Goal: Transaction & Acquisition: Purchase product/service

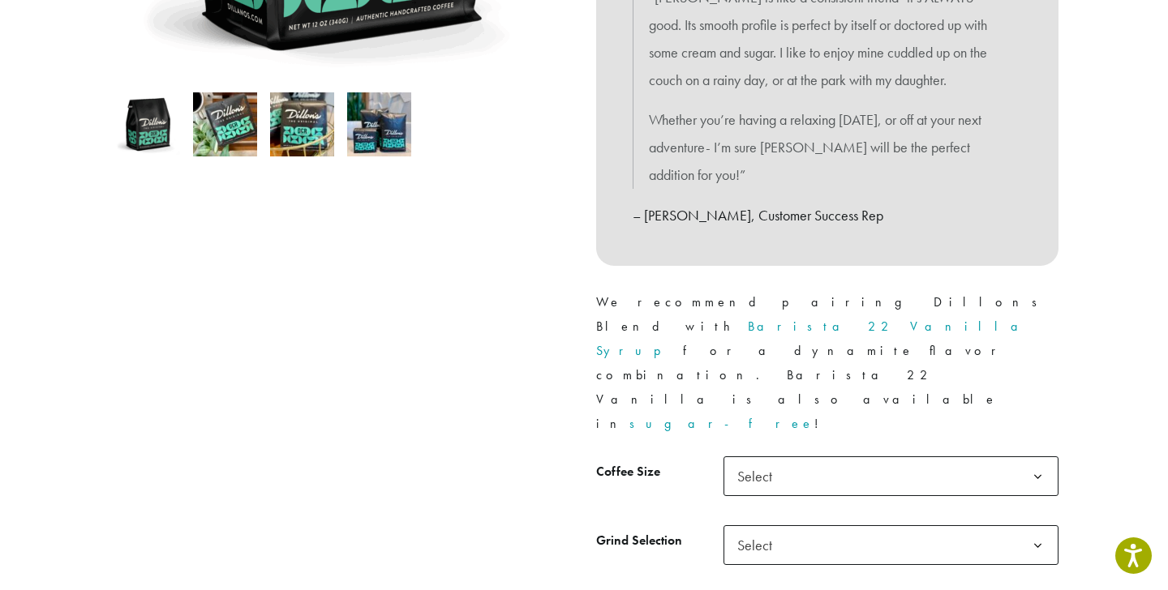
scroll to position [503, 0]
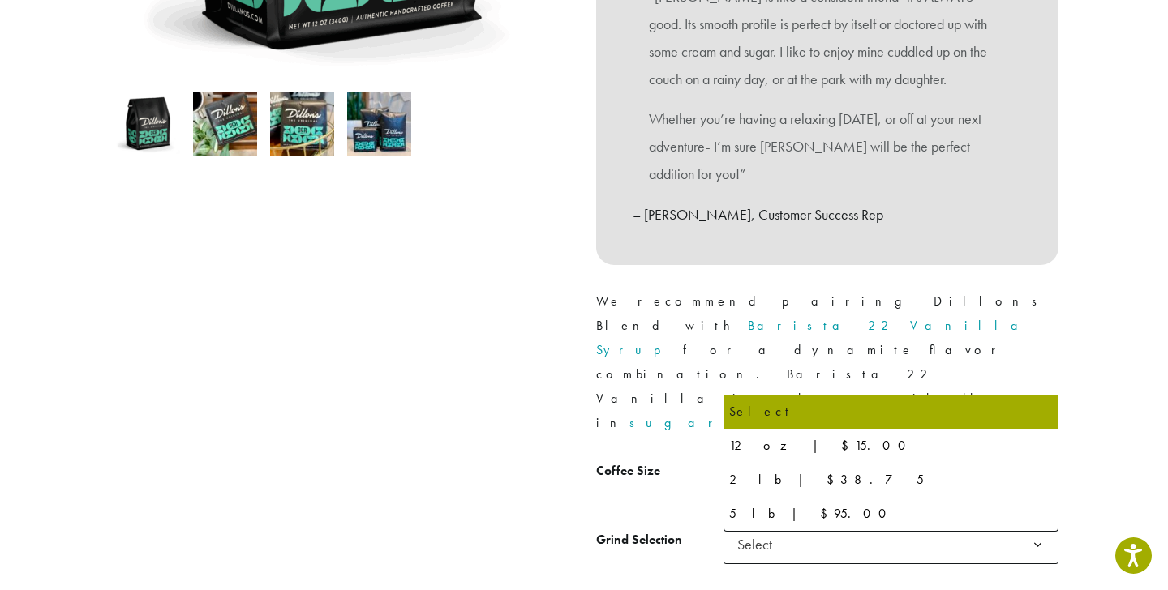
click at [776, 460] on span "Select" at bounding box center [760, 476] width 58 height 32
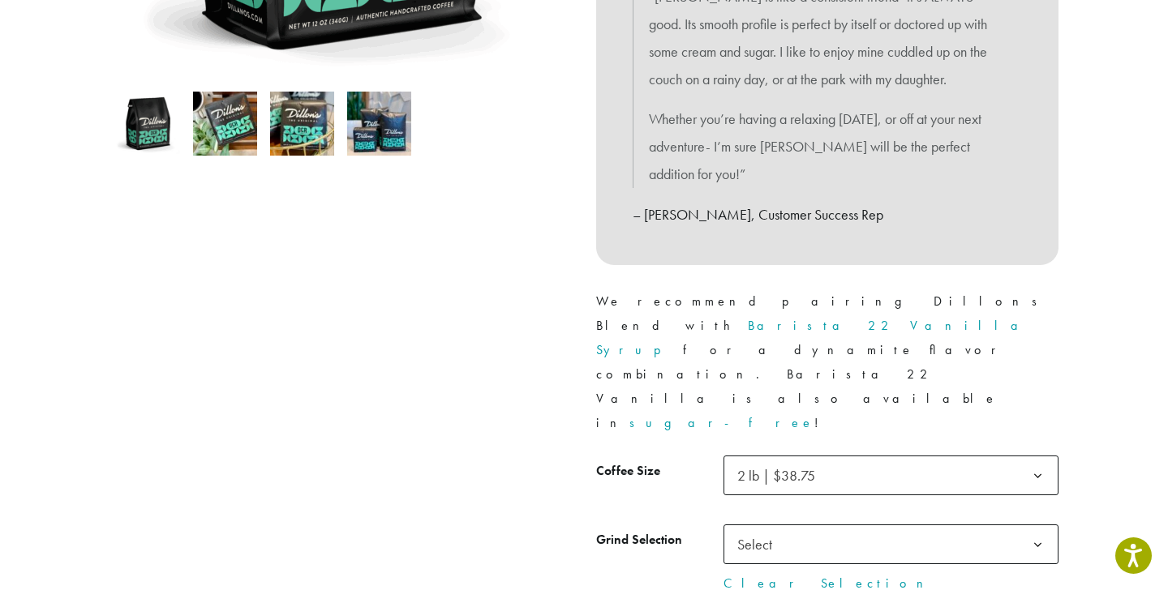
click at [878, 525] on span "Select" at bounding box center [890, 545] width 335 height 40
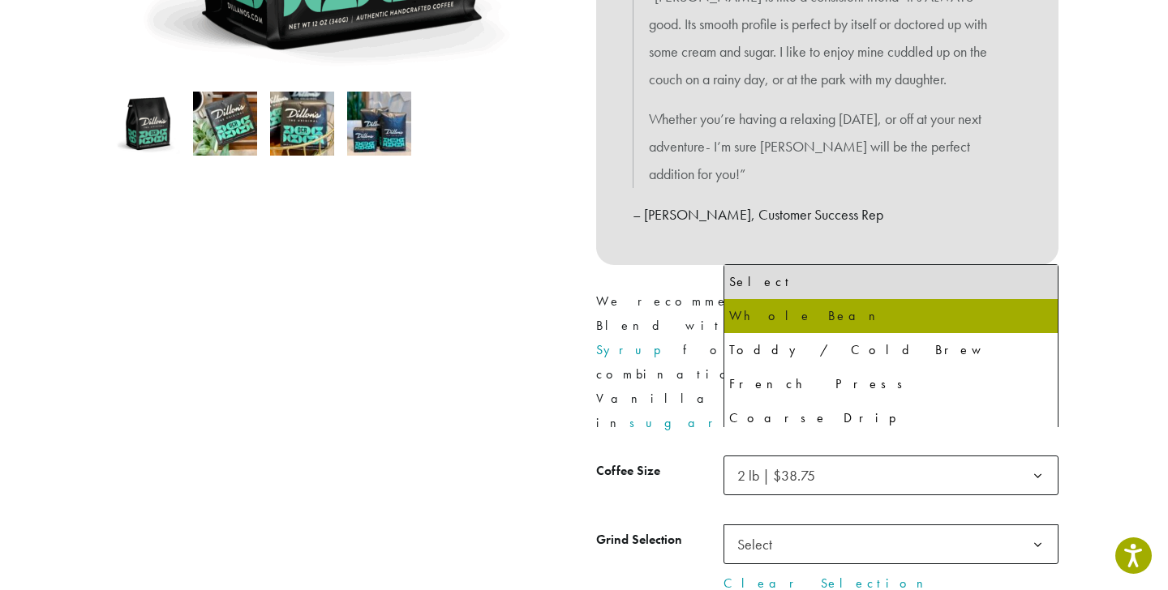
select select "**********"
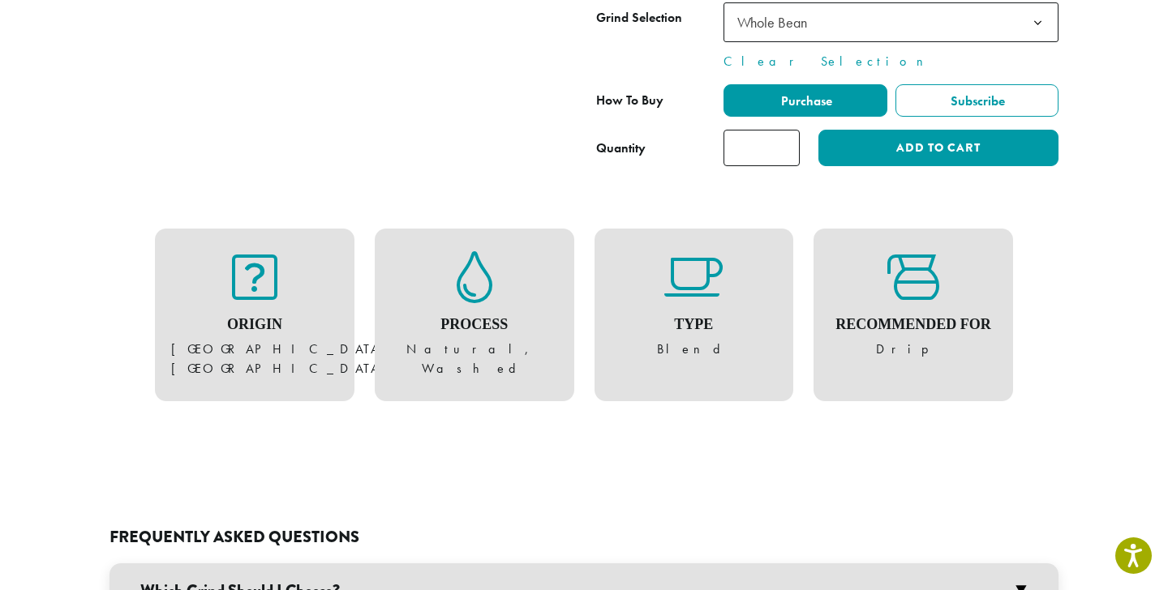
scroll to position [1010, 0]
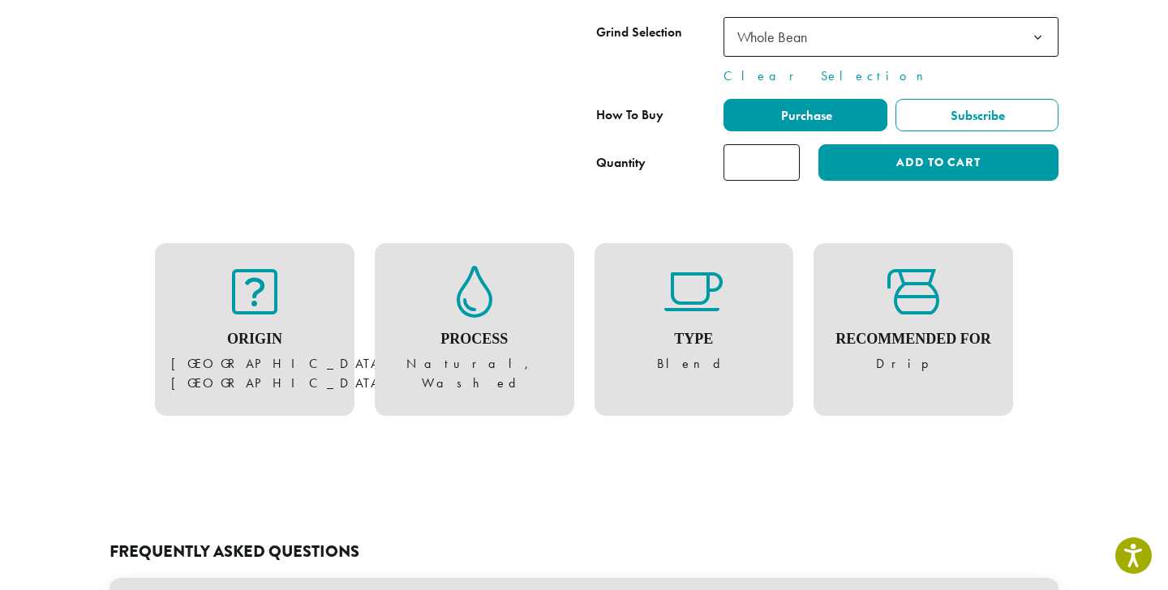
click at [846, 331] on h4 "Recommended For" at bounding box center [913, 340] width 167 height 18
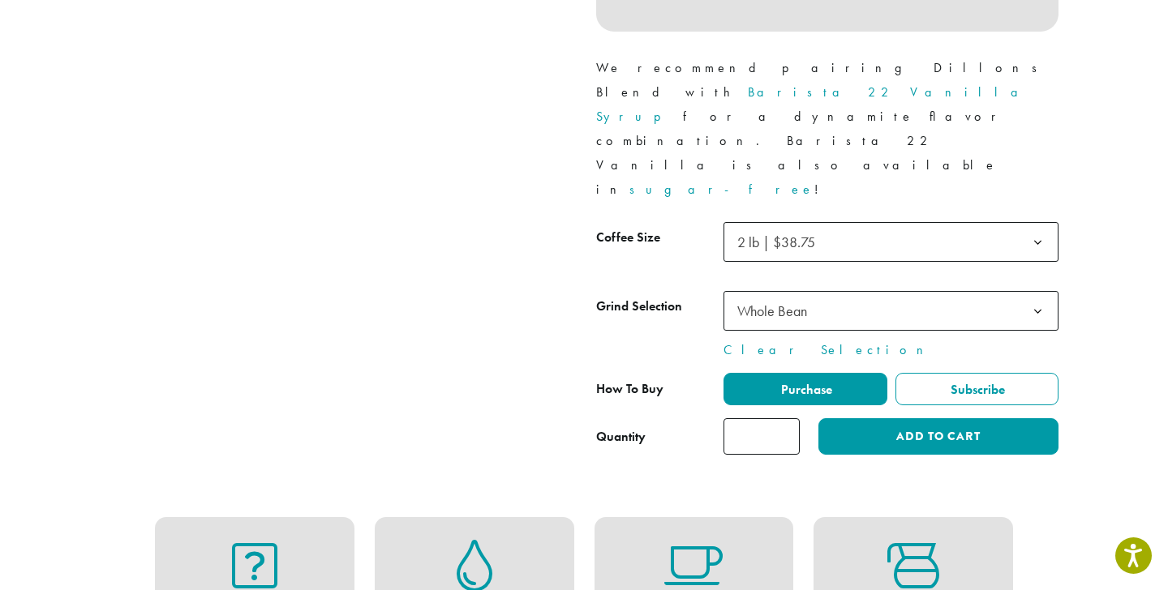
scroll to position [0, 0]
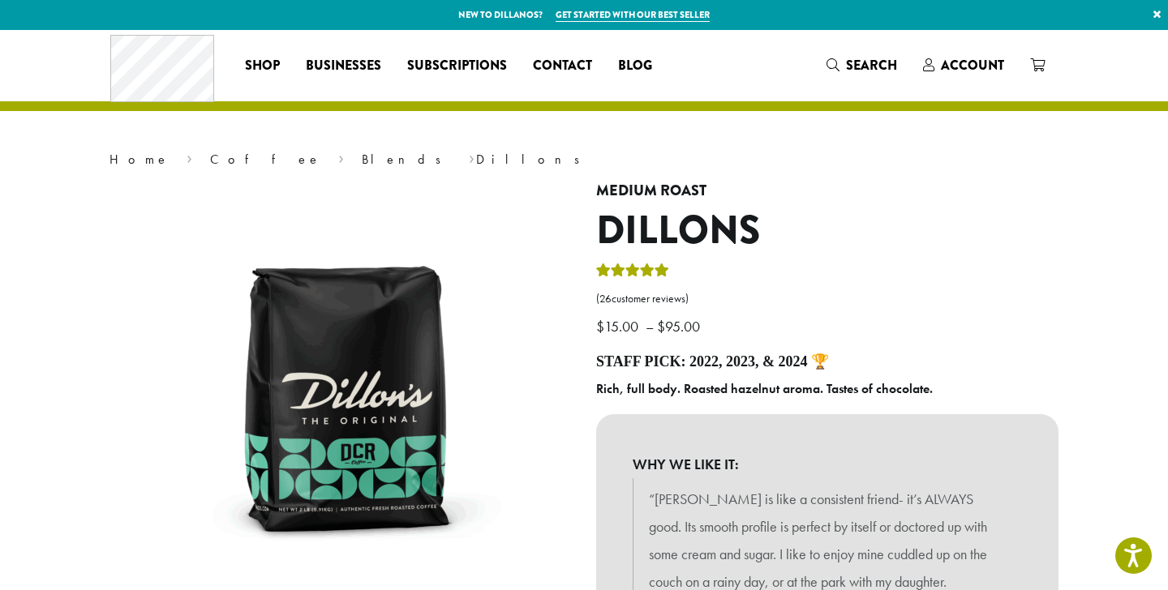
click at [876, 86] on div "Coffee All Coffees Best Sellers Blends Single Origins Dillanos Limited Organic …" at bounding box center [583, 65] width 947 height 67
click at [885, 76] on span "Search" at bounding box center [861, 66] width 71 height 20
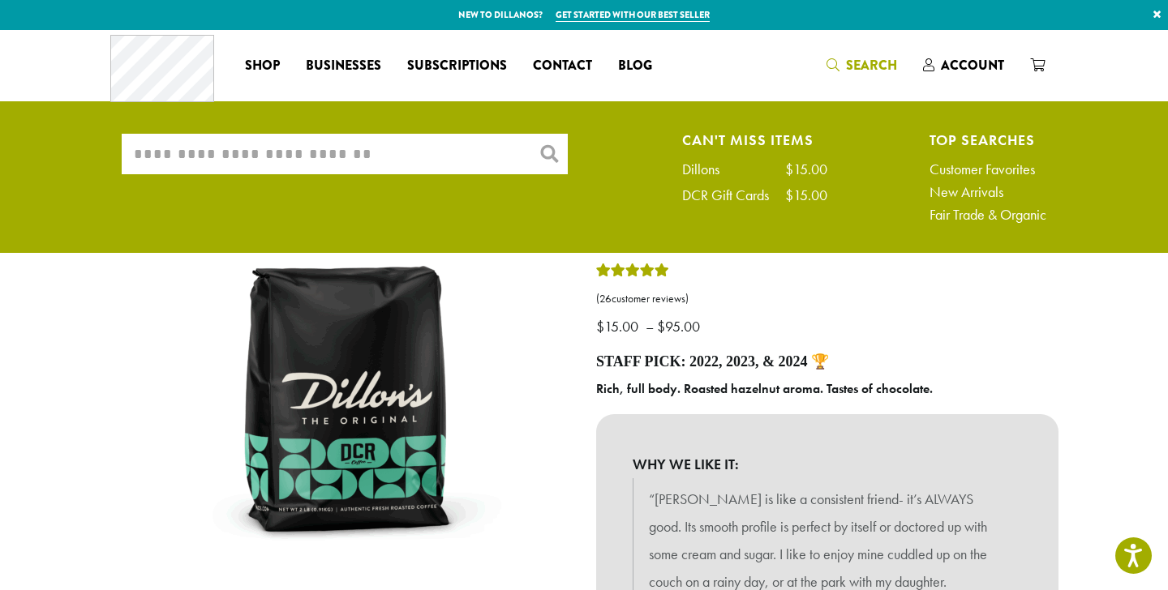
click at [160, 161] on input "What are you searching for?" at bounding box center [345, 154] width 446 height 41
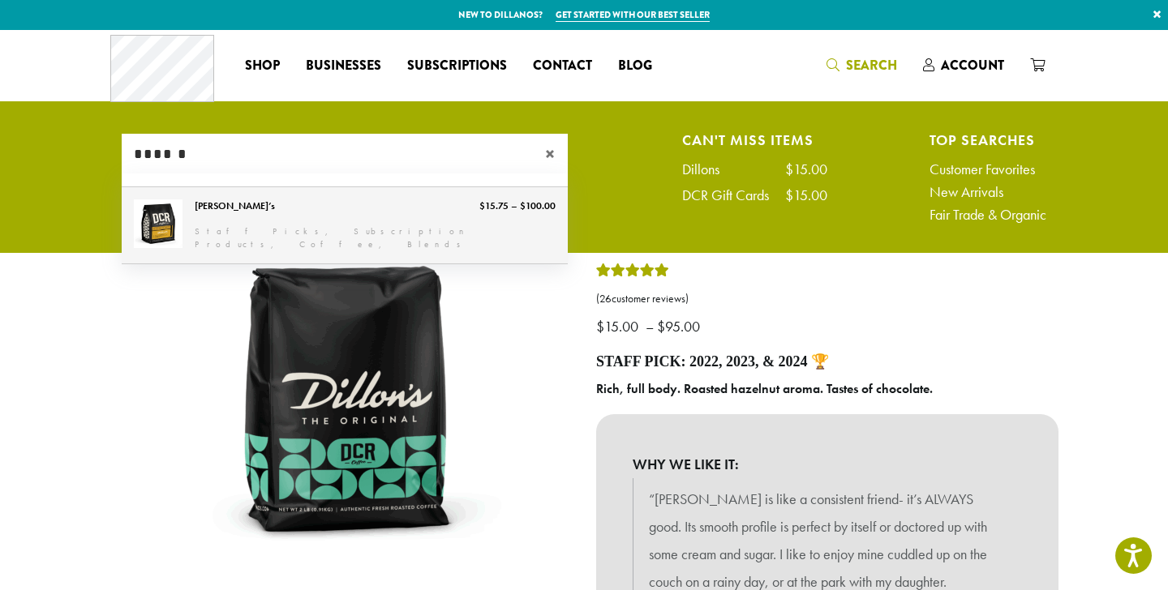
type input "******"
click at [369, 217] on link "[PERSON_NAME]’s" at bounding box center [345, 225] width 446 height 76
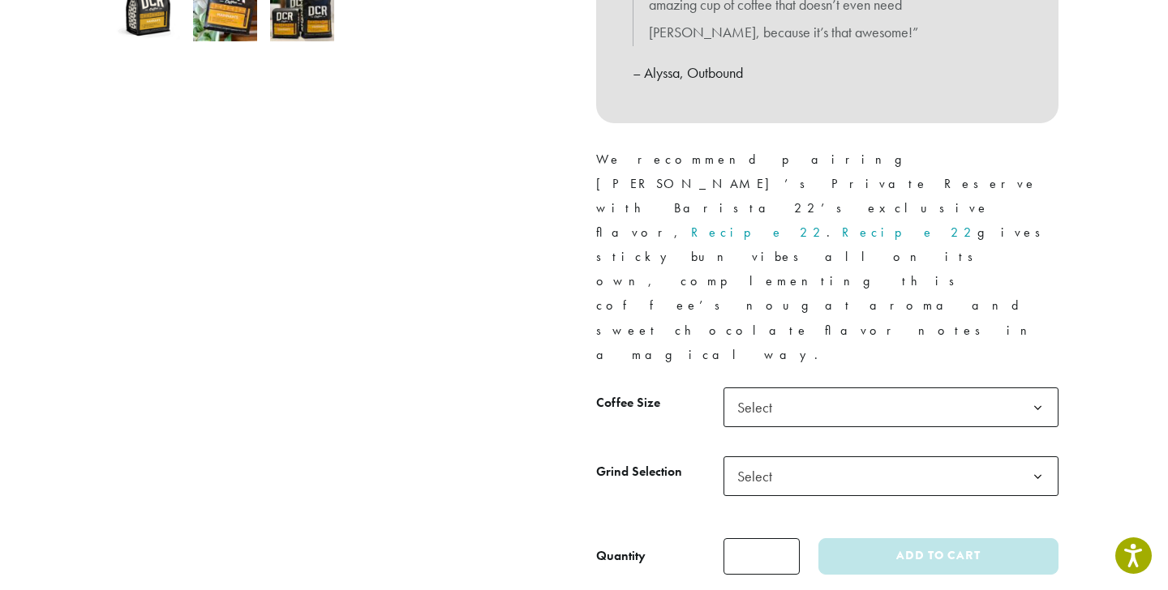
scroll to position [620, 0]
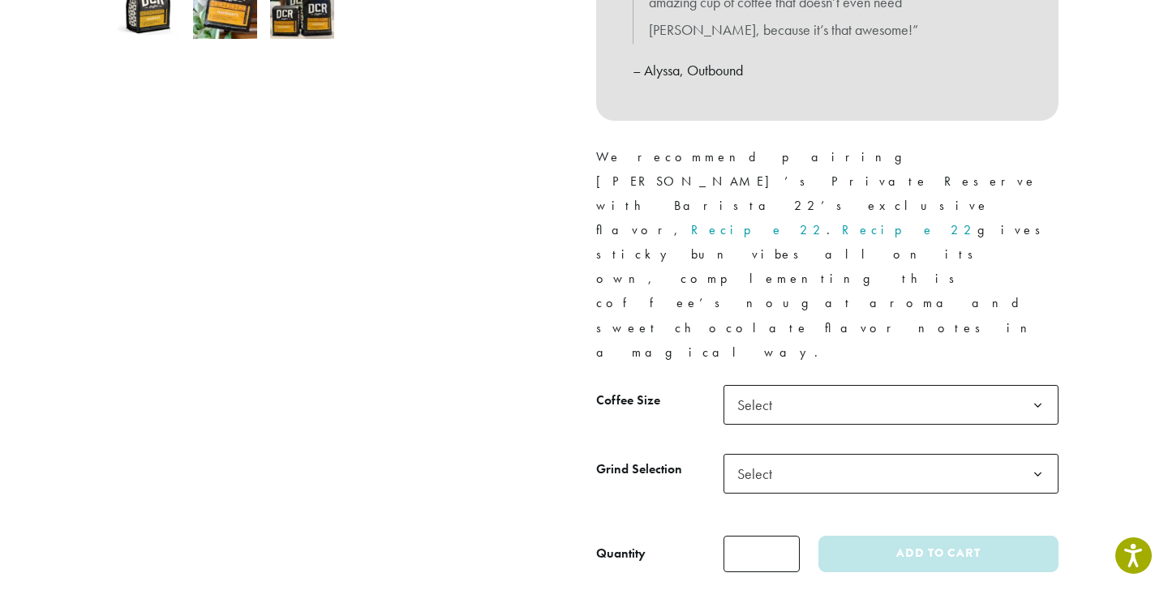
click at [780, 389] on span "Select" at bounding box center [760, 405] width 58 height 32
click at [776, 458] on span "Select" at bounding box center [760, 474] width 58 height 32
select select "**********"
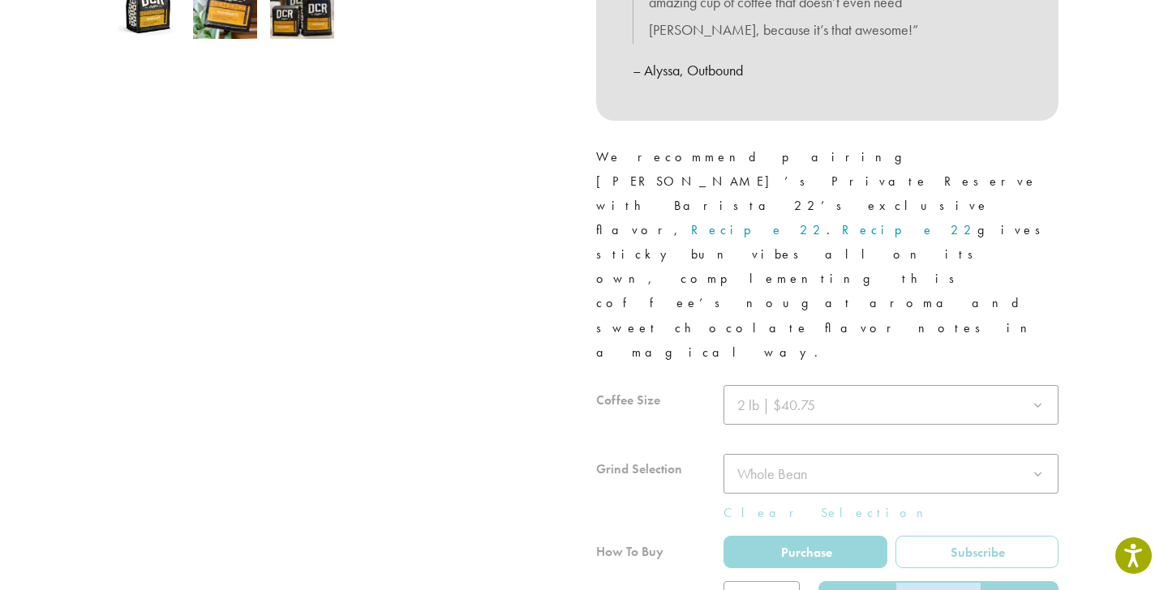
drag, startPoint x: 905, startPoint y: 408, endPoint x: 706, endPoint y: 472, distance: 208.7
click at [706, 472] on div "Medium Roast Hannah’s ( 5 customer reviews) $ 15.75 – $ 100.00 Price range: $15…" at bounding box center [827, 97] width 487 height 1068
click at [812, 229] on div "Medium Roast Hannah’s ( 5 customer reviews) $ 15.75 – $ 100.00 Price range: $15…" at bounding box center [827, 97] width 487 height 1068
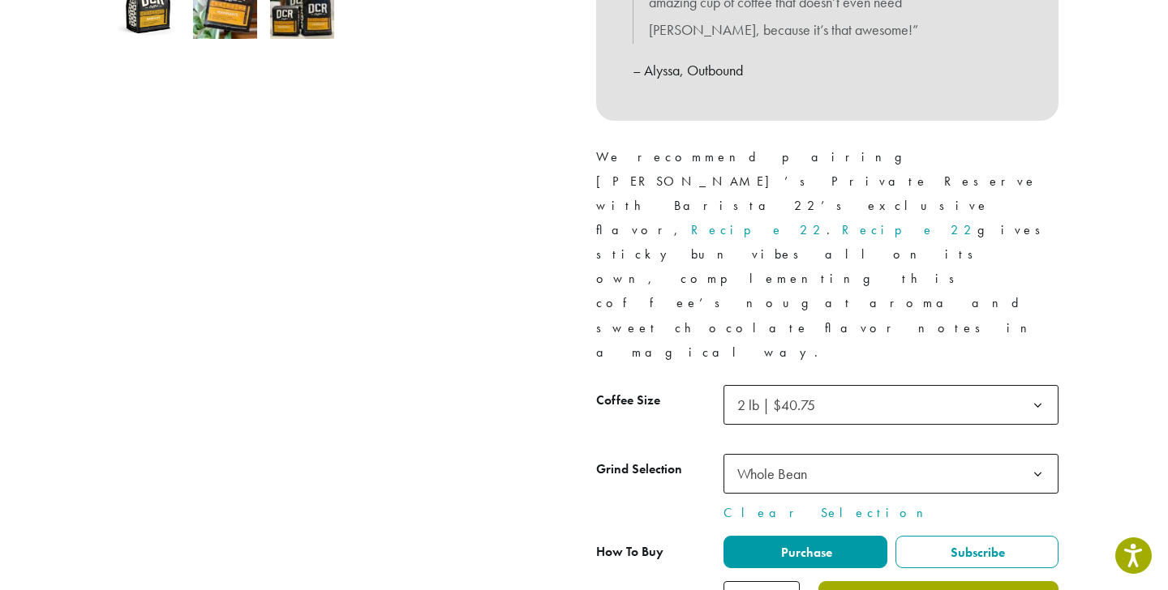
click at [931, 581] on button "Add to cart" at bounding box center [938, 599] width 240 height 36
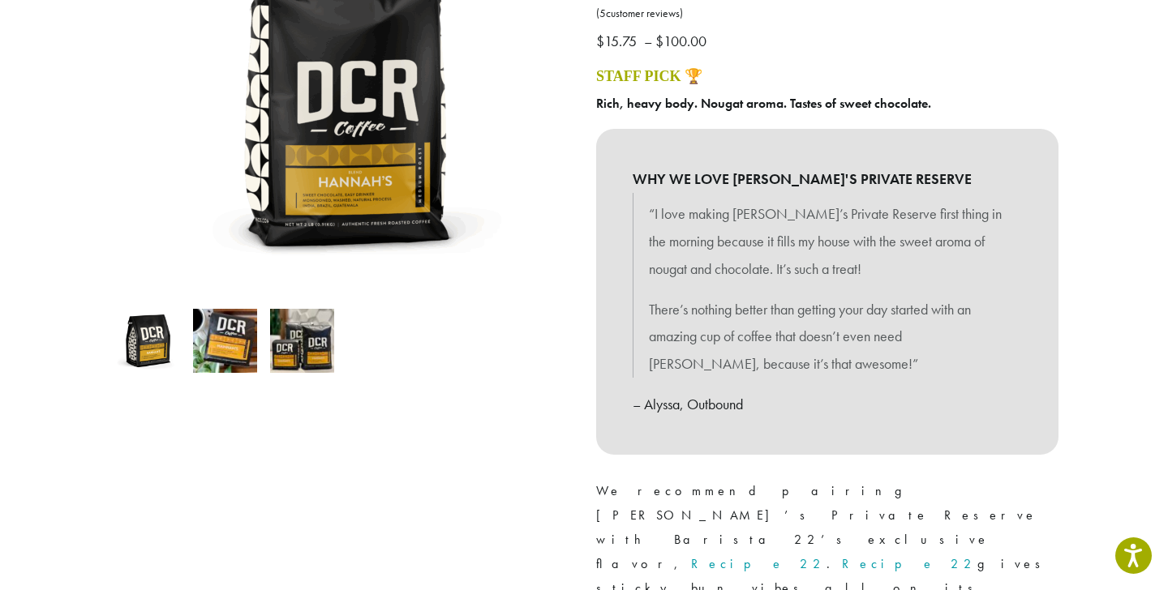
scroll to position [0, 0]
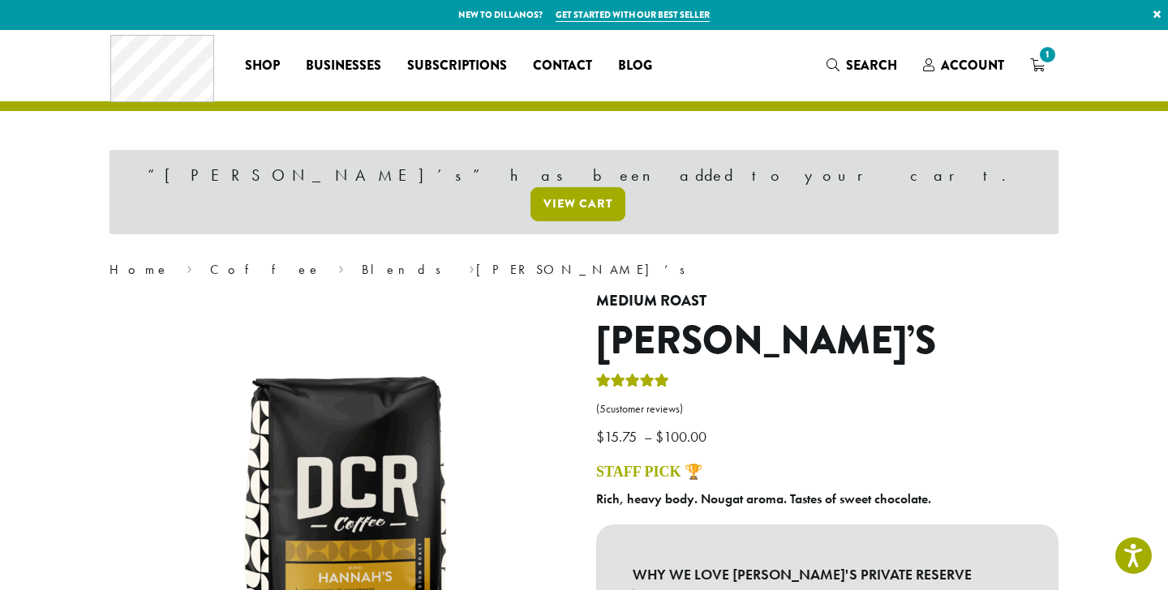
click at [625, 187] on link "View cart" at bounding box center [577, 204] width 95 height 34
click at [860, 63] on span "Search" at bounding box center [871, 65] width 51 height 19
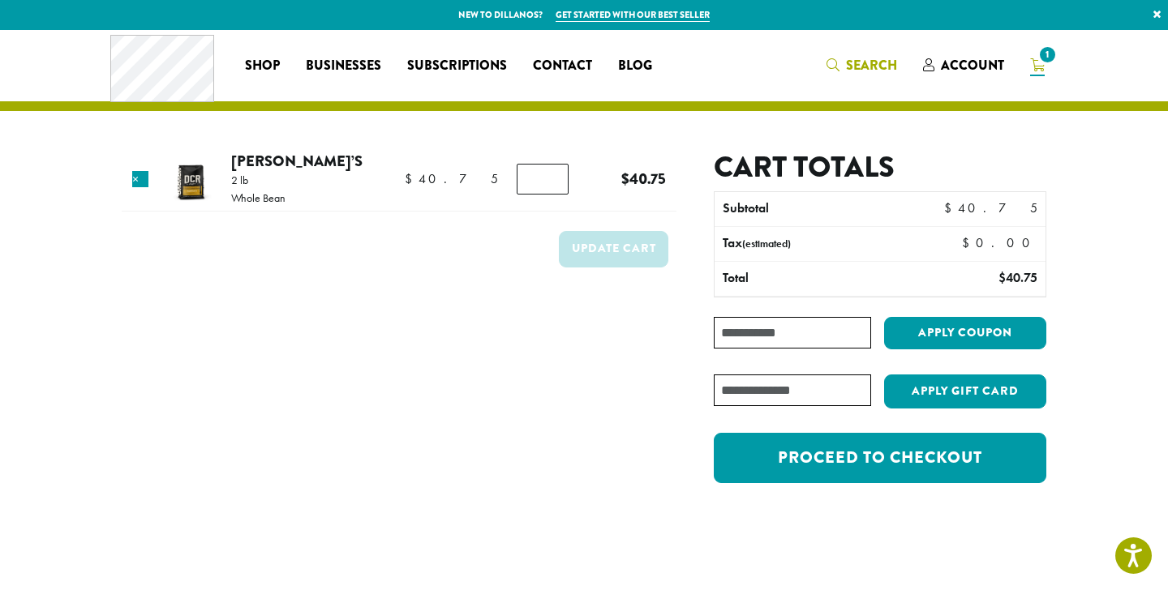
click at [855, 71] on span "Search" at bounding box center [871, 65] width 51 height 19
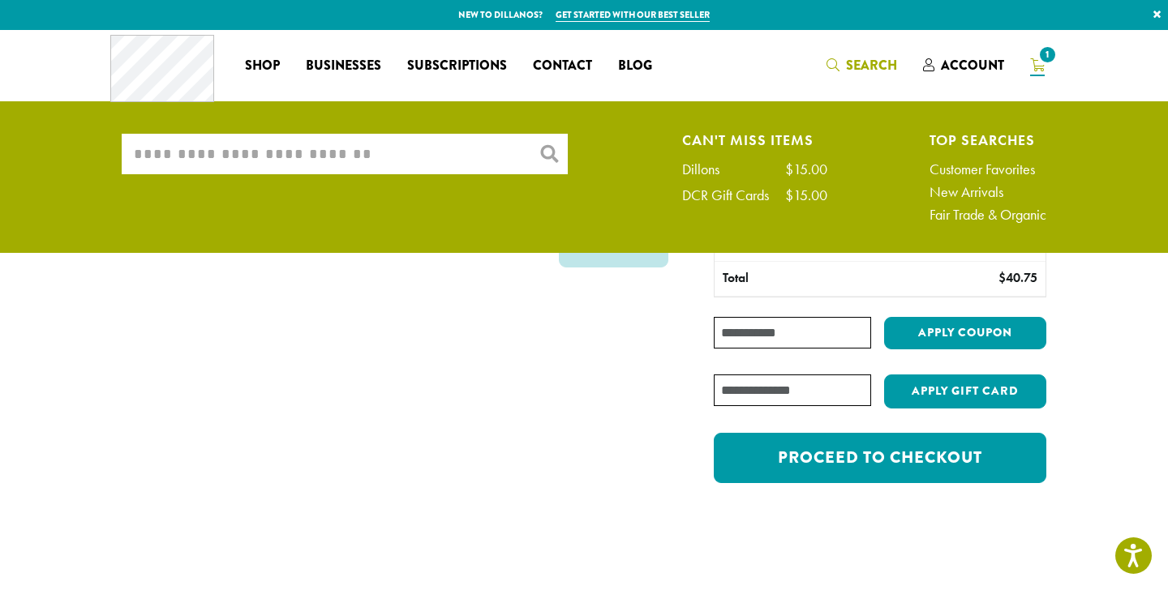
click at [174, 152] on input "What are you searching for?" at bounding box center [345, 154] width 446 height 41
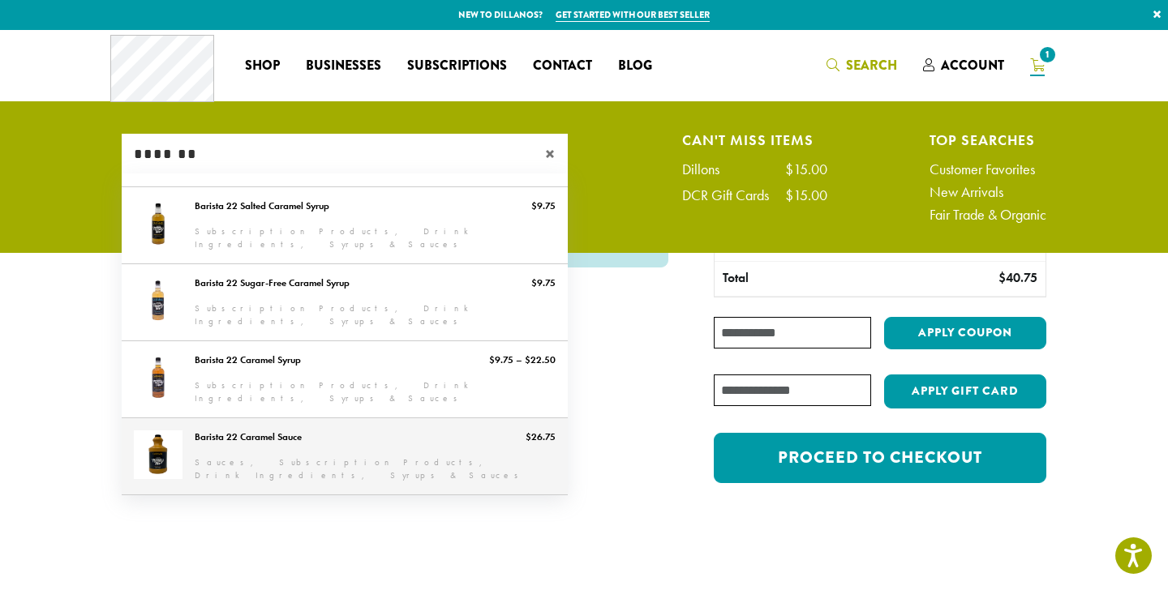
type input "*******"
click at [326, 439] on link "Barista 22 Caramel Sauce" at bounding box center [345, 456] width 446 height 76
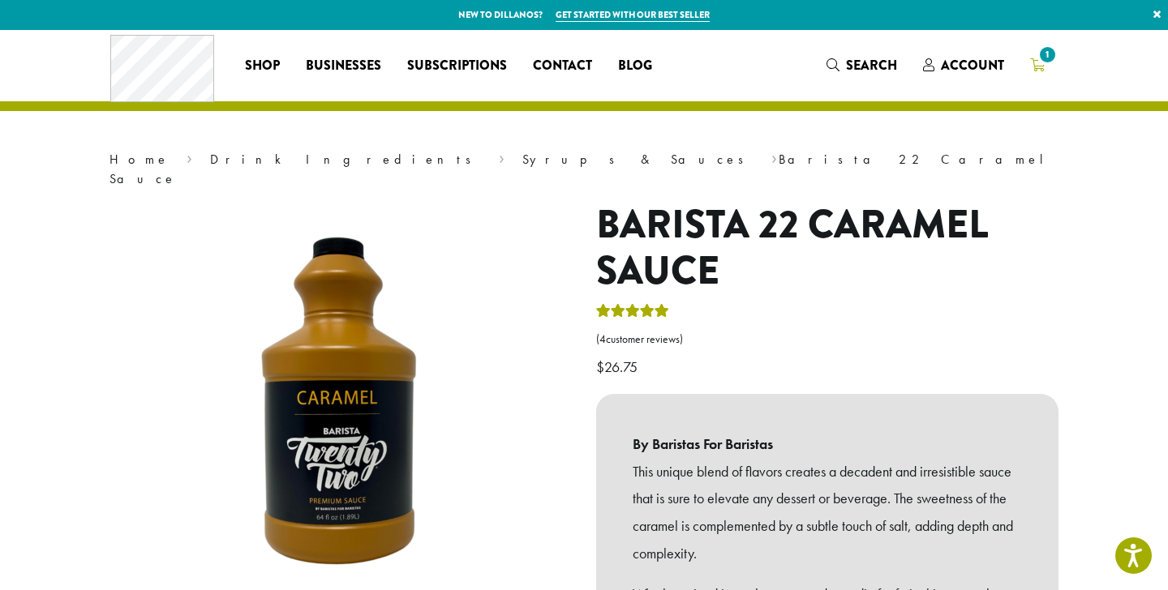
click at [1035, 63] on icon "1" at bounding box center [1037, 64] width 15 height 13
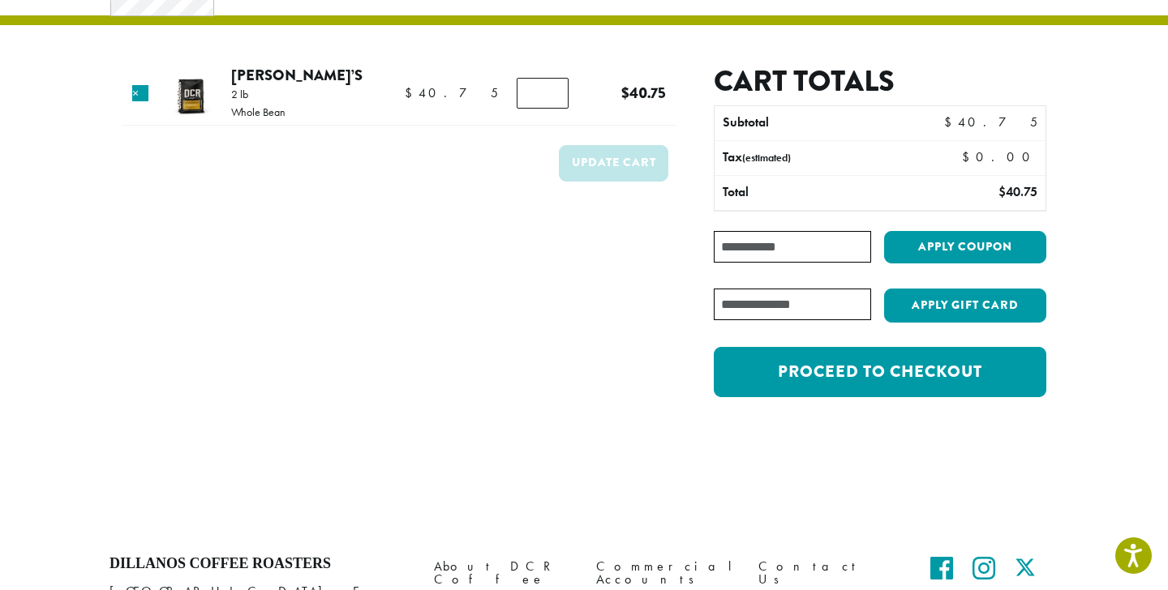
scroll to position [85, 0]
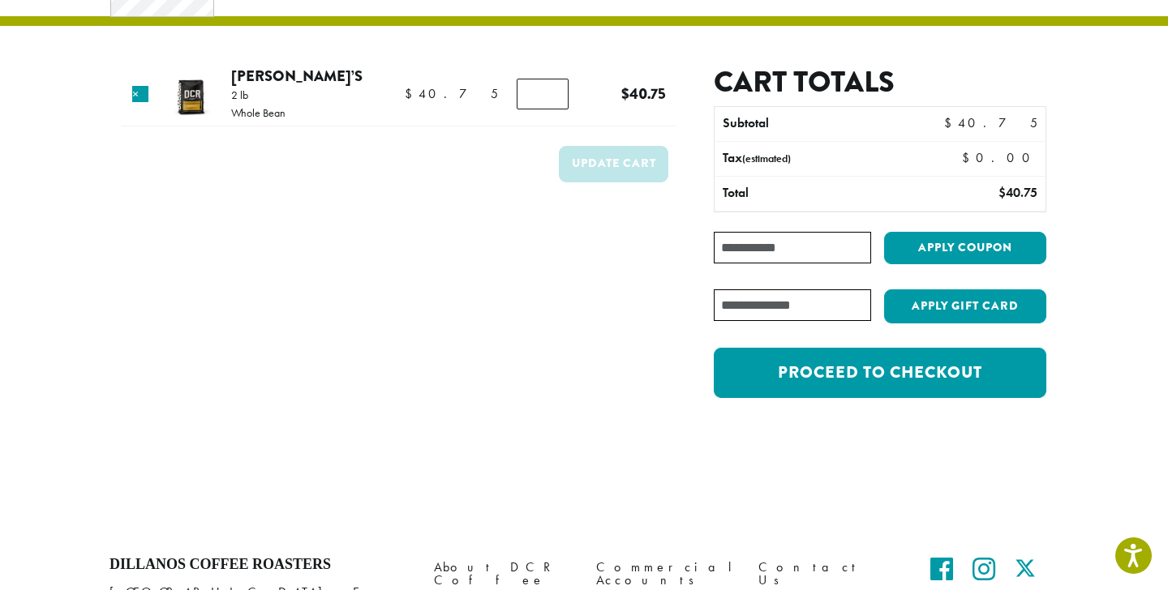
click at [332, 208] on form "Product Price Quantity Subtotal × [PERSON_NAME]’s 2 lb Whole Bean $ 40.75 $ 40.…" at bounding box center [399, 240] width 555 height 350
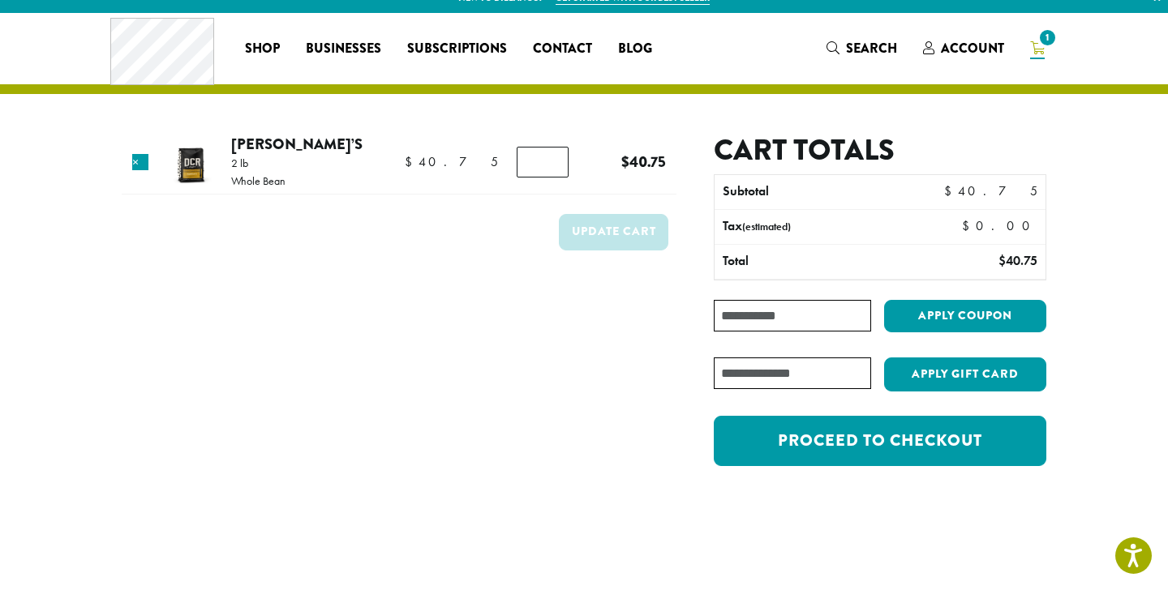
scroll to position [0, 0]
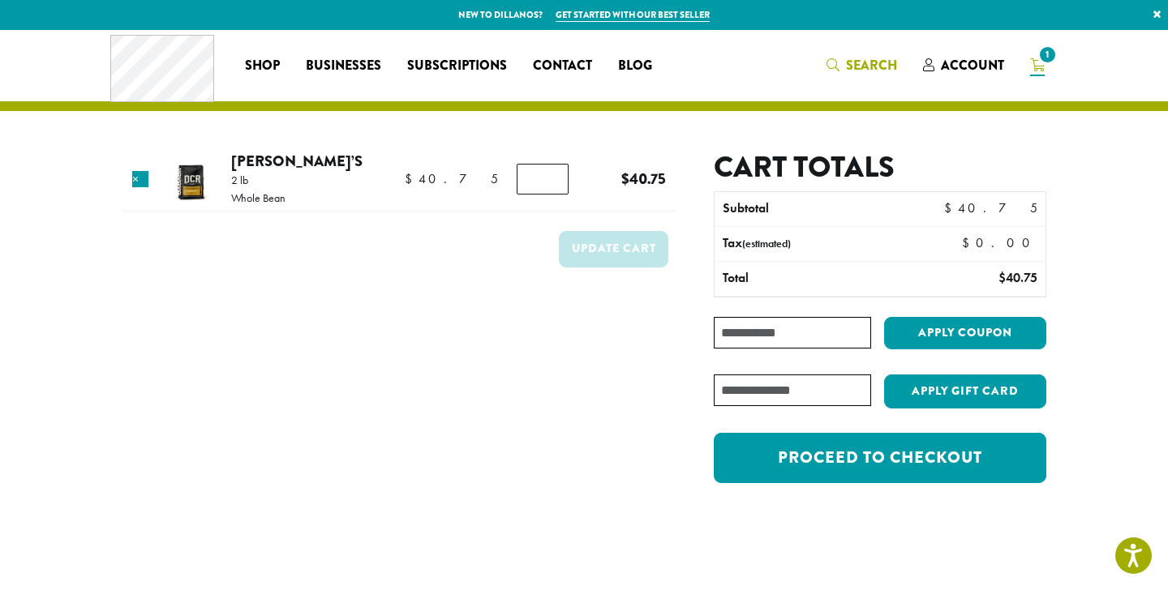
click at [863, 66] on span "Search" at bounding box center [871, 65] width 51 height 19
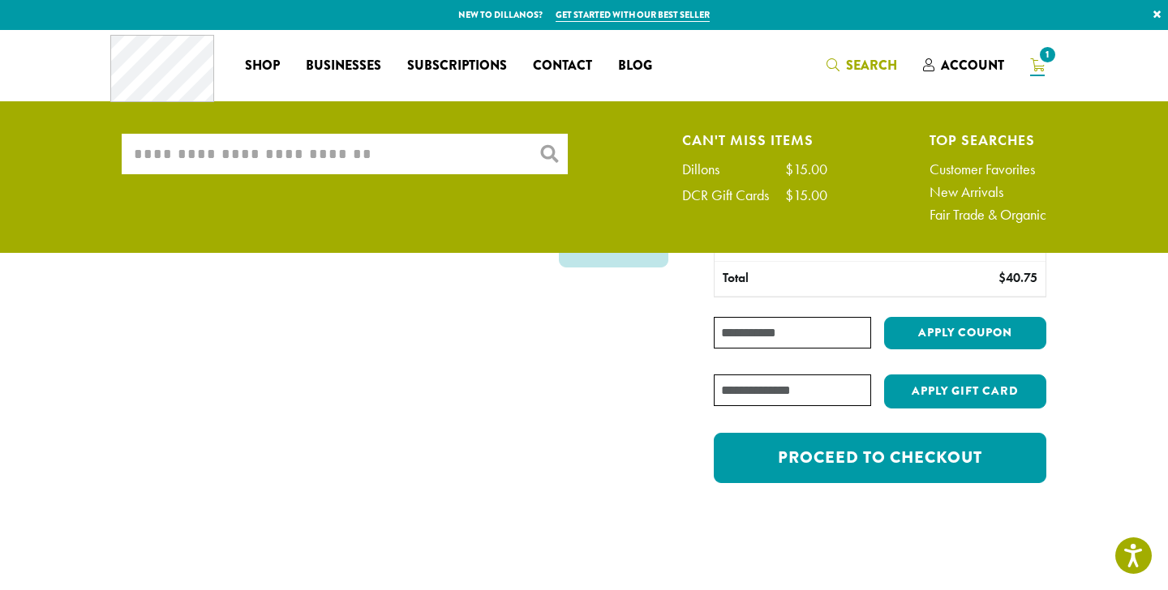
click at [414, 166] on input "What are you searching for?" at bounding box center [345, 154] width 446 height 41
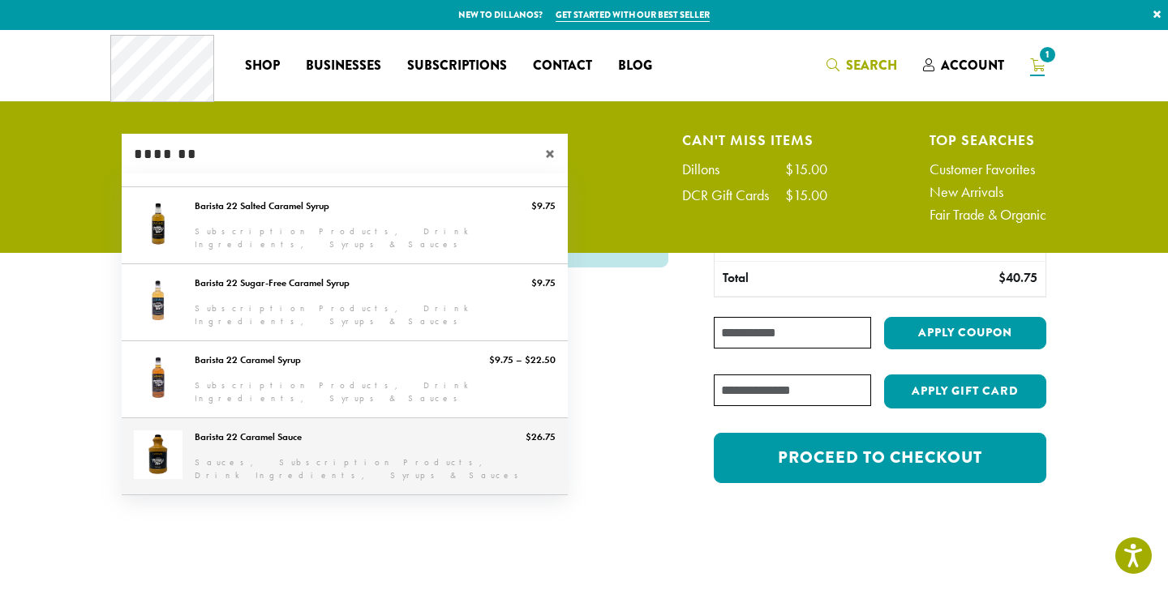
type input "*******"
click at [217, 451] on link "Barista 22 Caramel Sauce" at bounding box center [345, 456] width 446 height 76
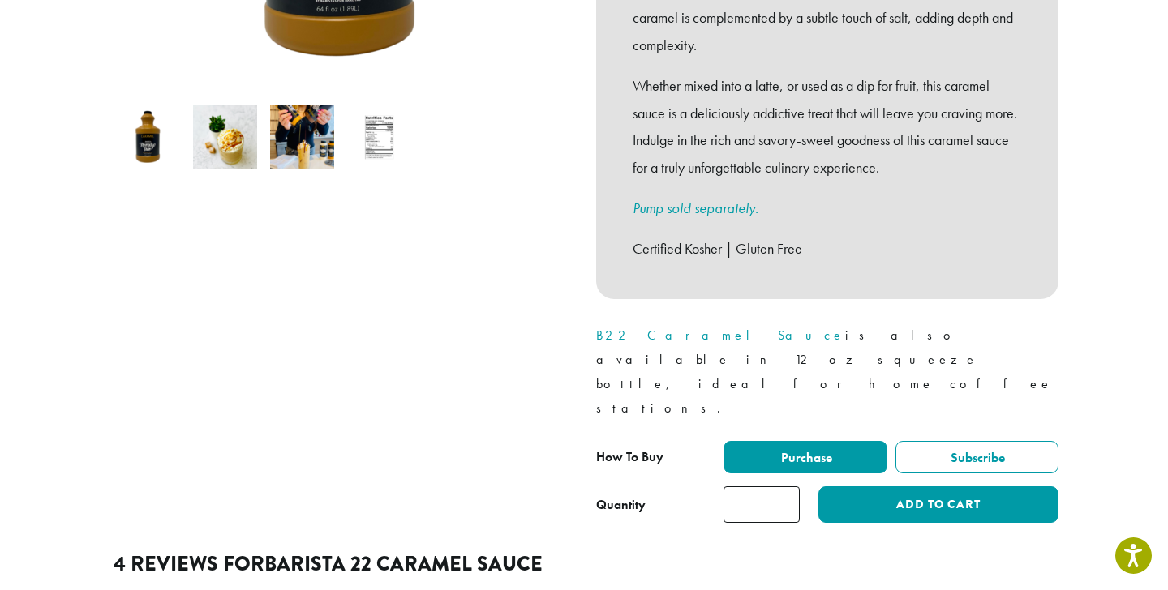
scroll to position [510, 0]
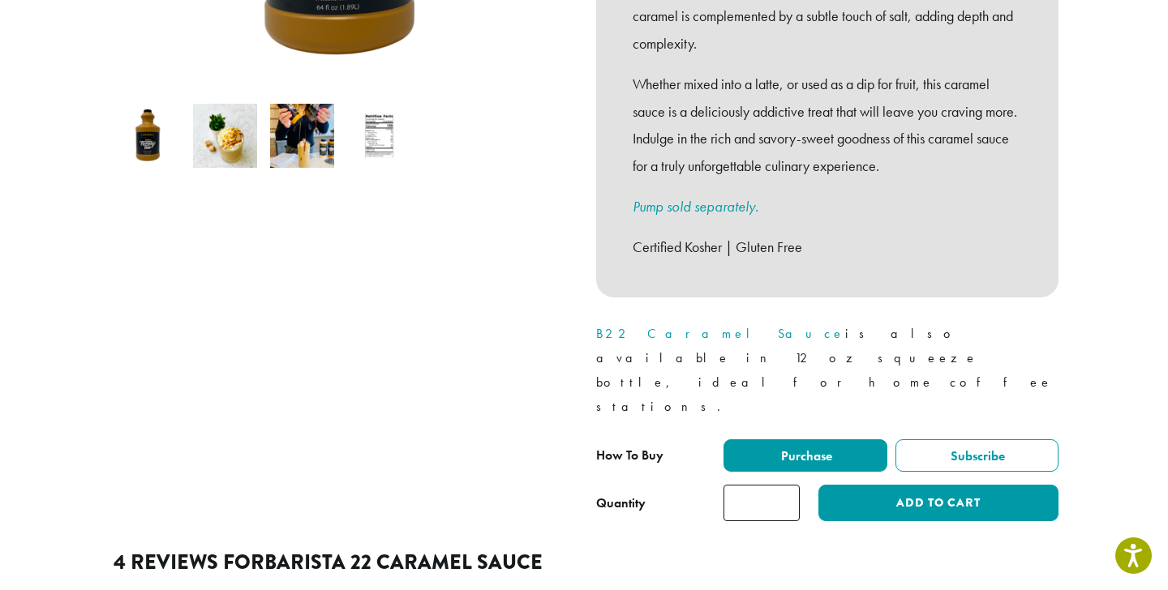
click at [598, 325] on link "B22 Caramel Sauce" at bounding box center [720, 333] width 249 height 17
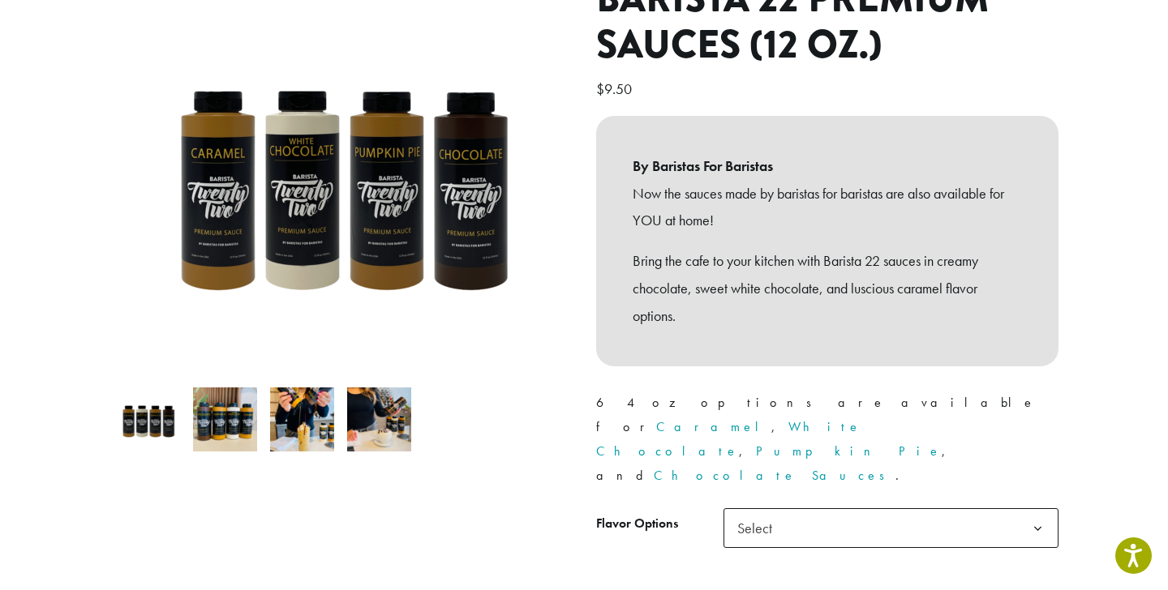
click at [808, 435] on div "**********" at bounding box center [827, 308] width 487 height 664
click at [794, 508] on span "Select" at bounding box center [890, 528] width 335 height 40
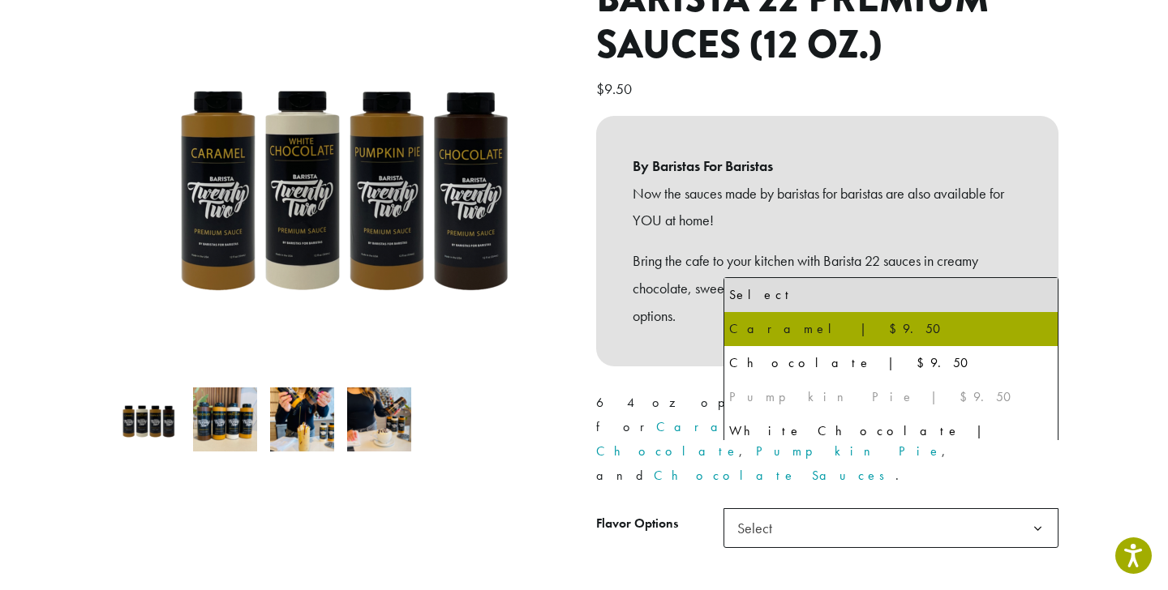
select select "*******"
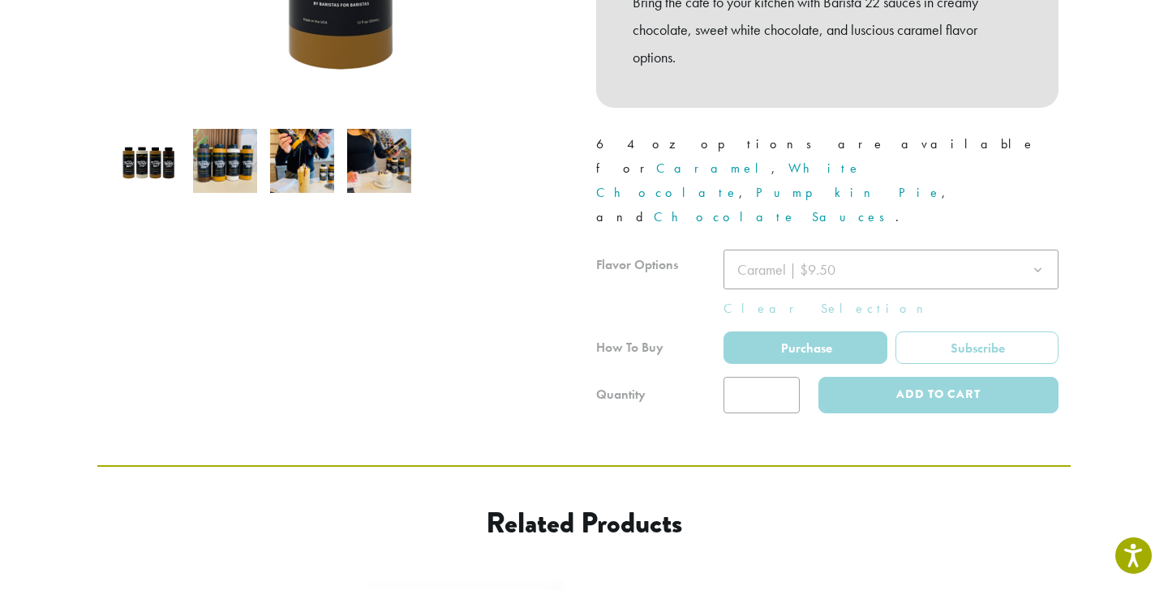
scroll to position [636, 0]
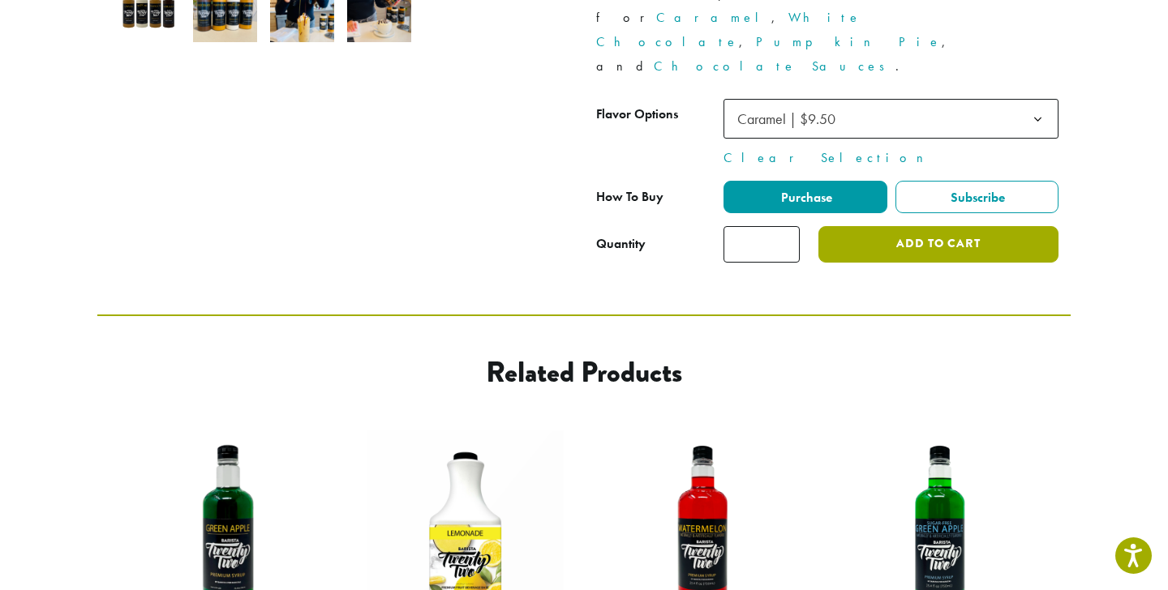
click at [927, 226] on button "Add to cart" at bounding box center [938, 244] width 240 height 36
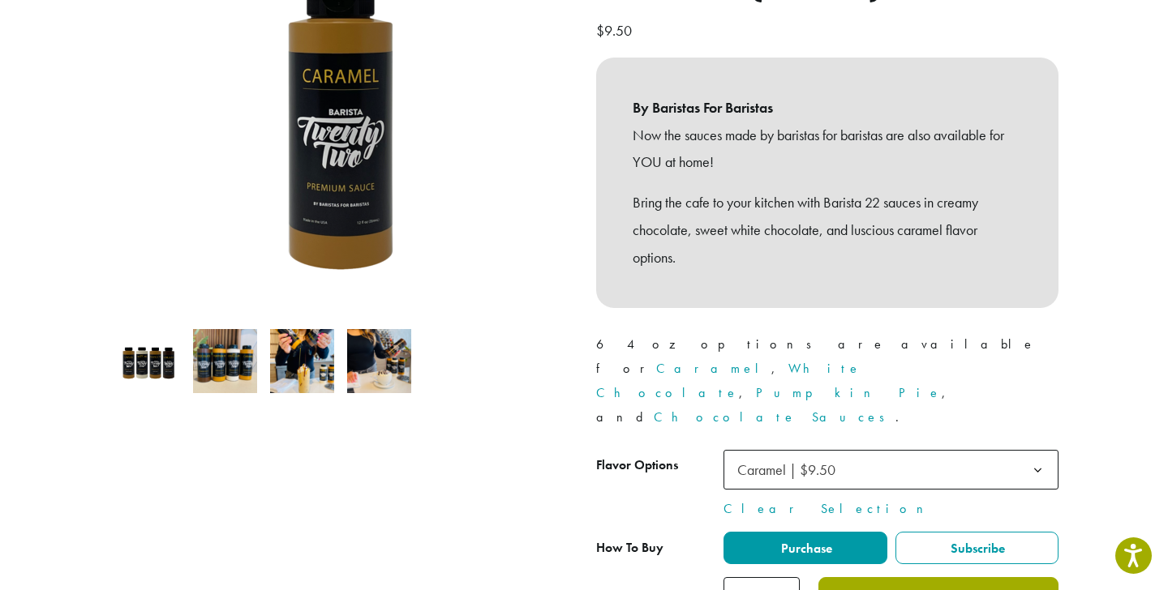
scroll to position [0, 0]
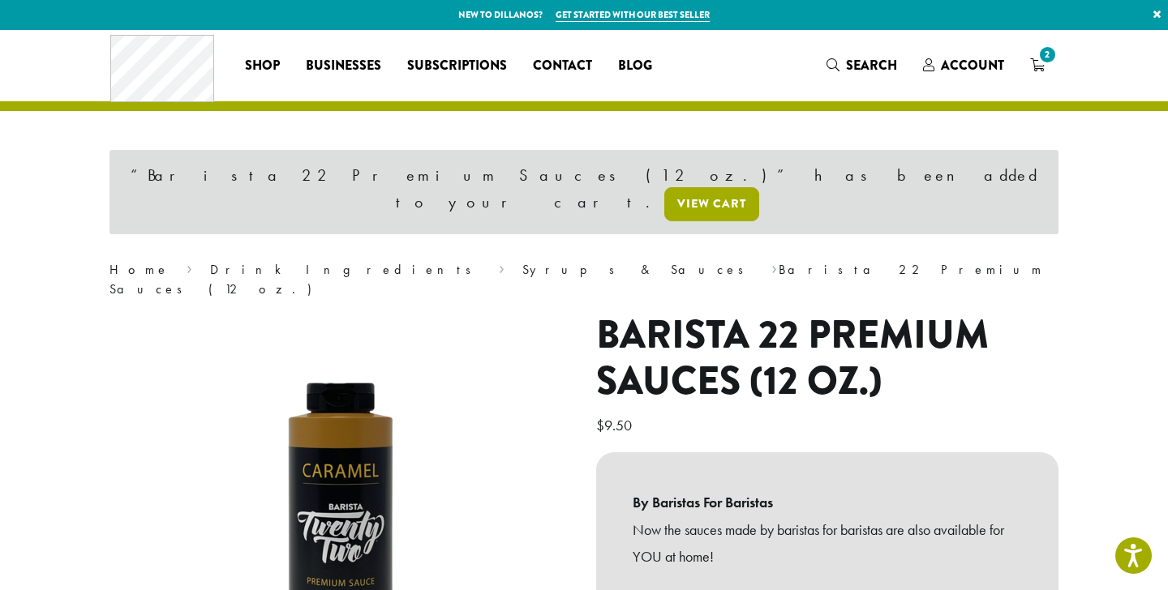
click at [754, 187] on link "View cart" at bounding box center [711, 204] width 95 height 34
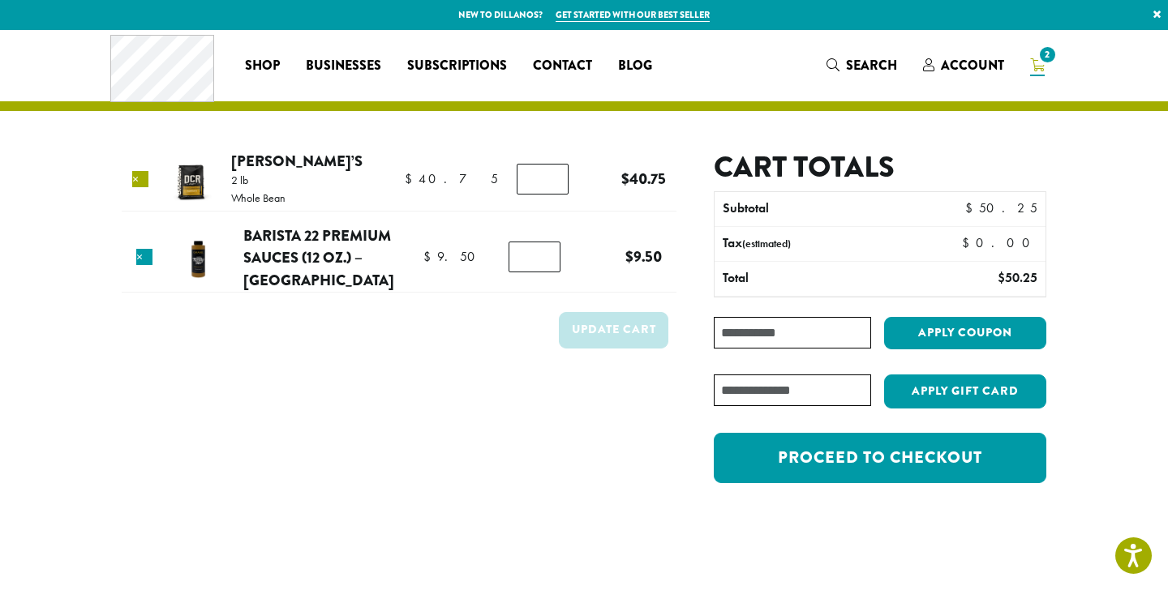
click at [143, 172] on link "×" at bounding box center [140, 179] width 16 height 16
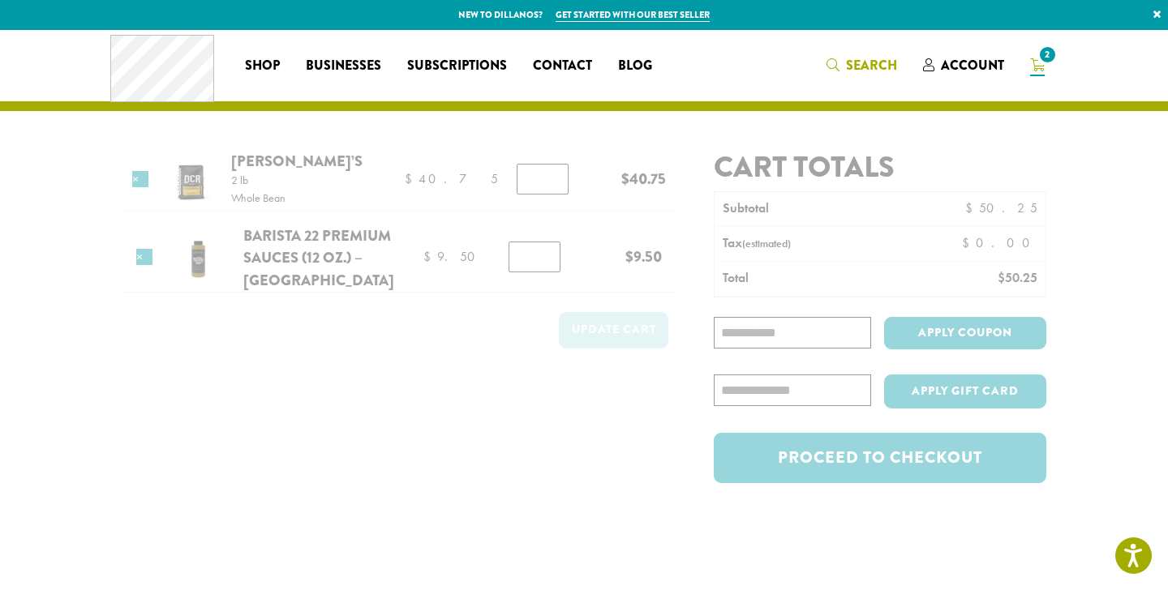
click at [866, 62] on span "Search" at bounding box center [871, 65] width 51 height 19
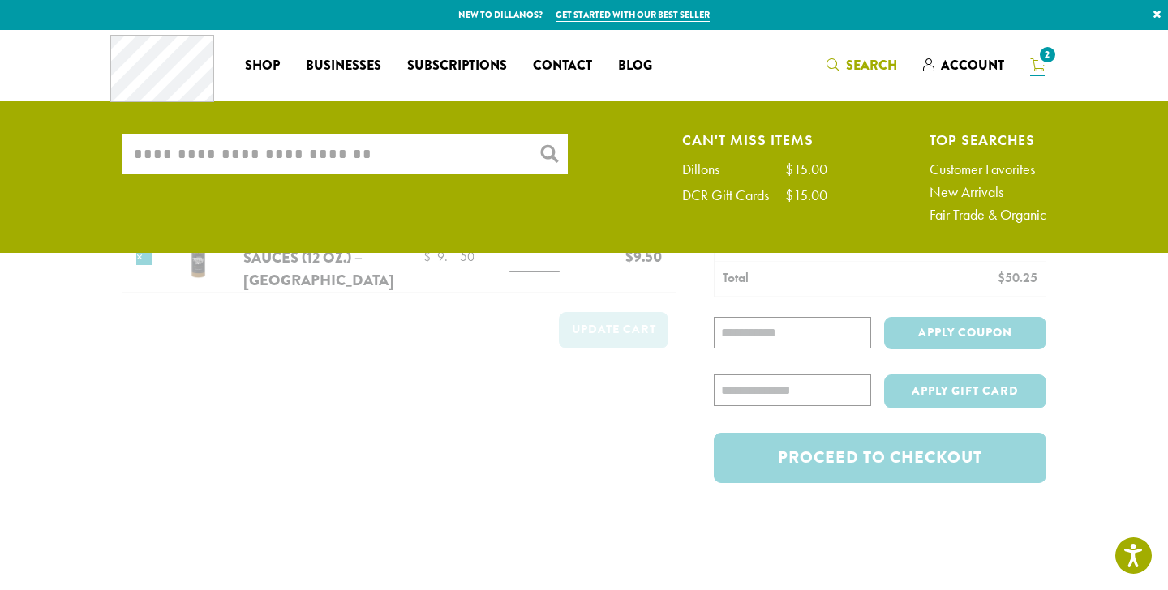
click at [298, 161] on input "What are you searching for?" at bounding box center [345, 154] width 446 height 41
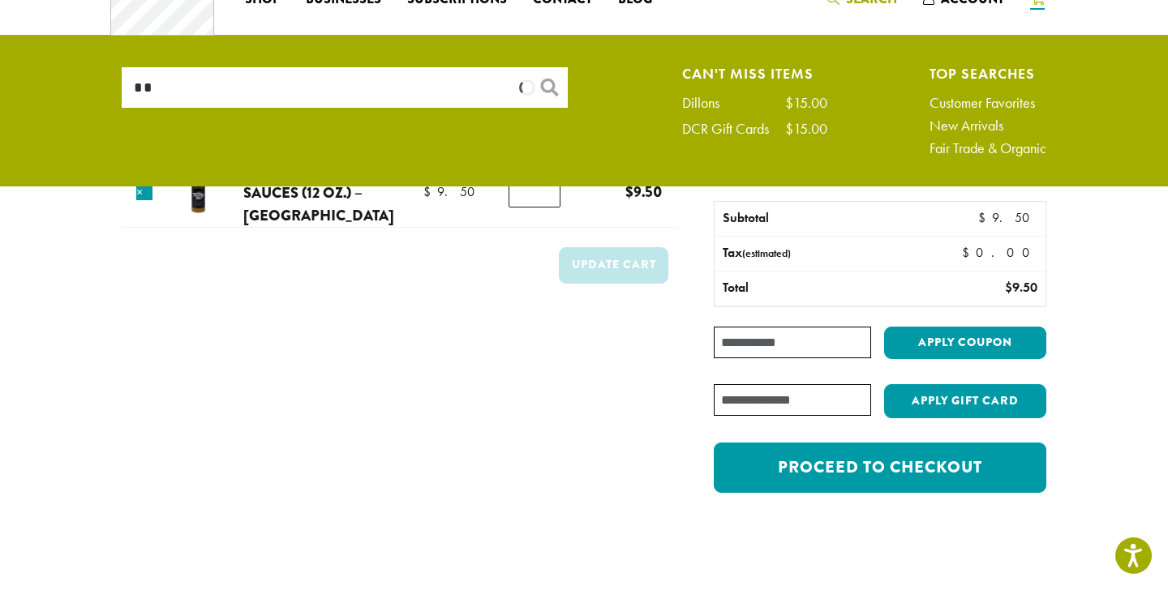
scroll to position [68, 0]
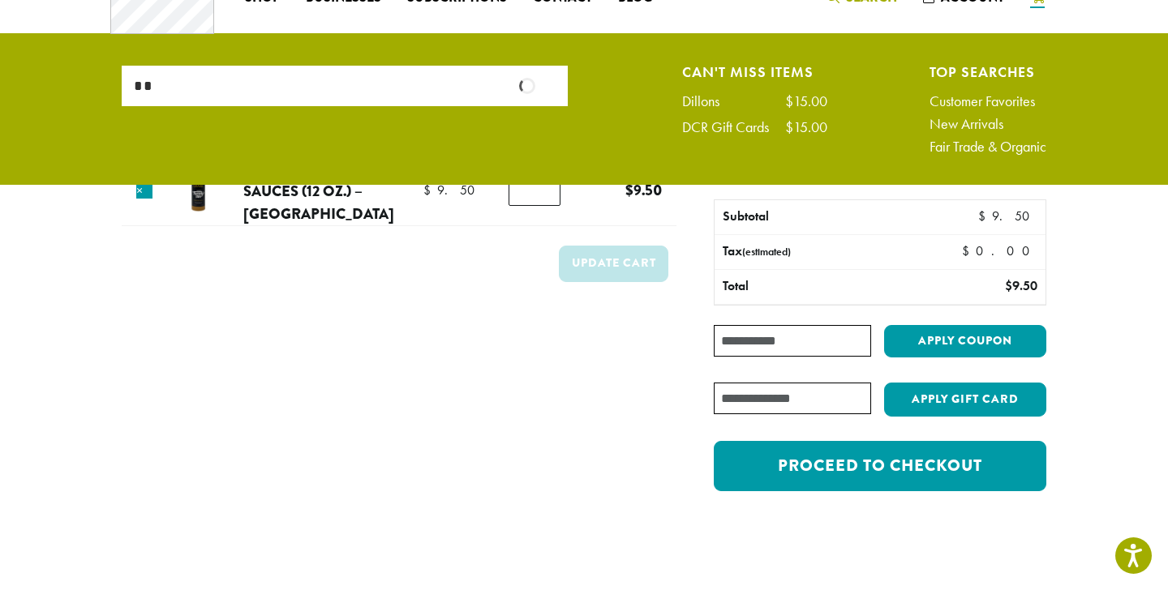
click at [180, 105] on input "**" at bounding box center [345, 86] width 446 height 41
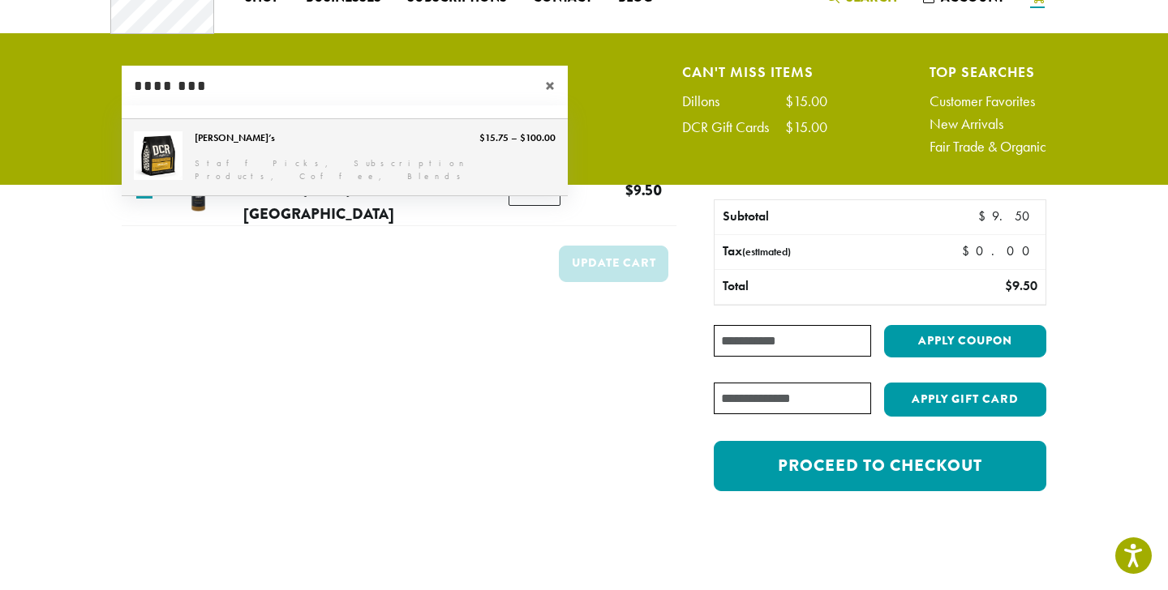
type input "********"
click at [203, 148] on link "Hannah’s" at bounding box center [345, 157] width 446 height 76
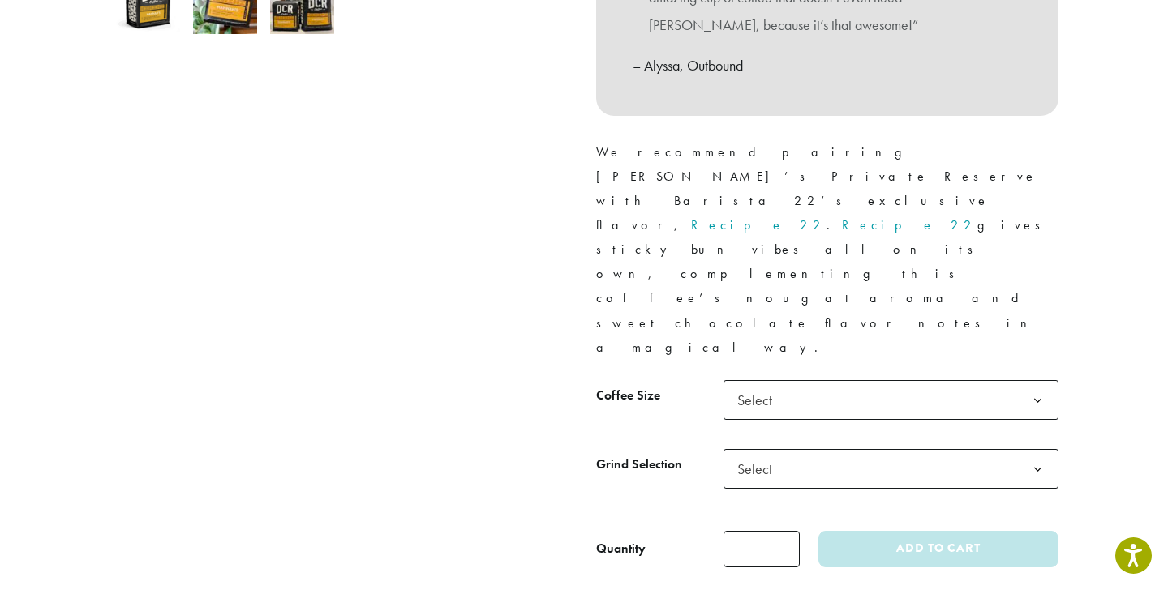
click at [852, 225] on div "Medium Roast [PERSON_NAME]’s ( 5 customer reviews) $ 15.75 – $ 100.00 Price ran…" at bounding box center [827, 69] width 487 height 1023
click at [764, 380] on tbody "**********" at bounding box center [827, 449] width 462 height 138
click at [802, 380] on span "Select" at bounding box center [890, 400] width 335 height 40
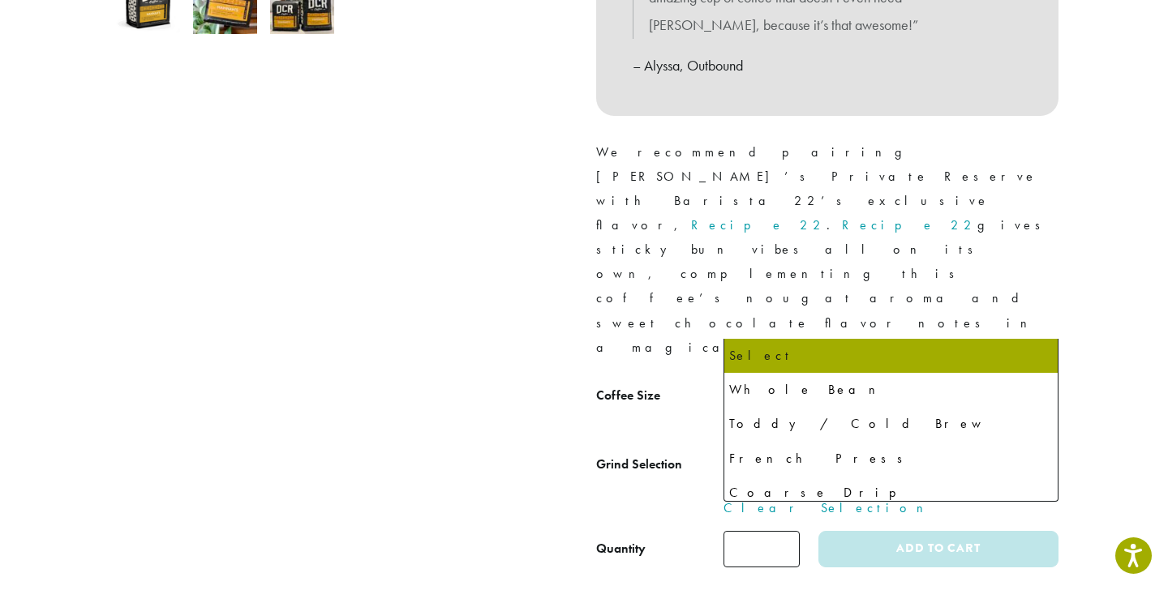
click at [851, 449] on span "Select" at bounding box center [890, 469] width 335 height 40
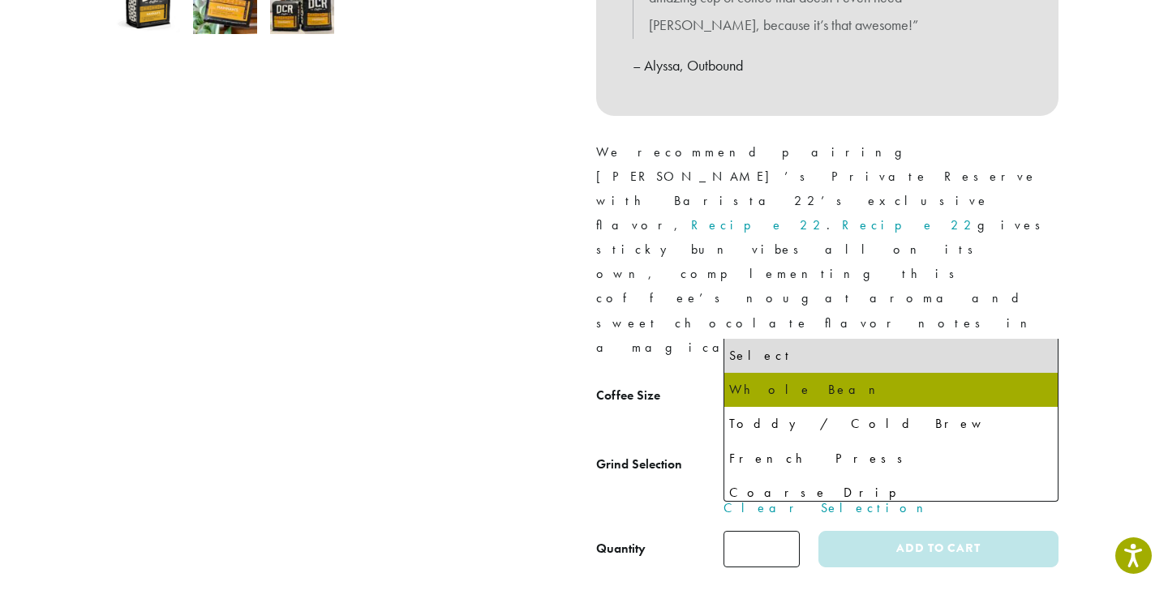
select select "*********"
select select "**********"
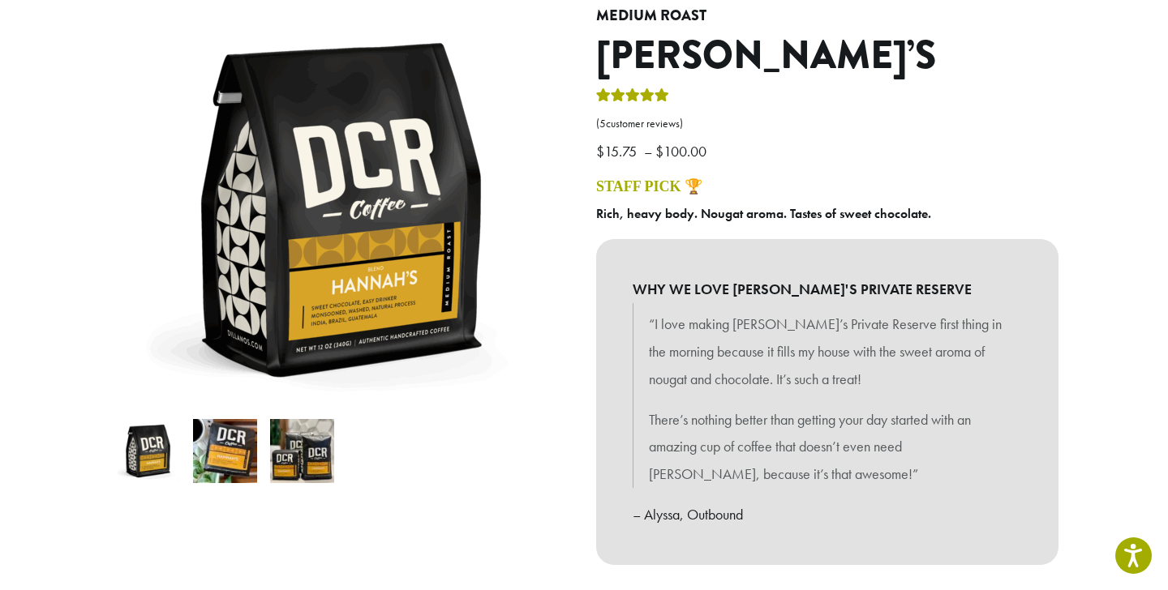
scroll to position [151, 0]
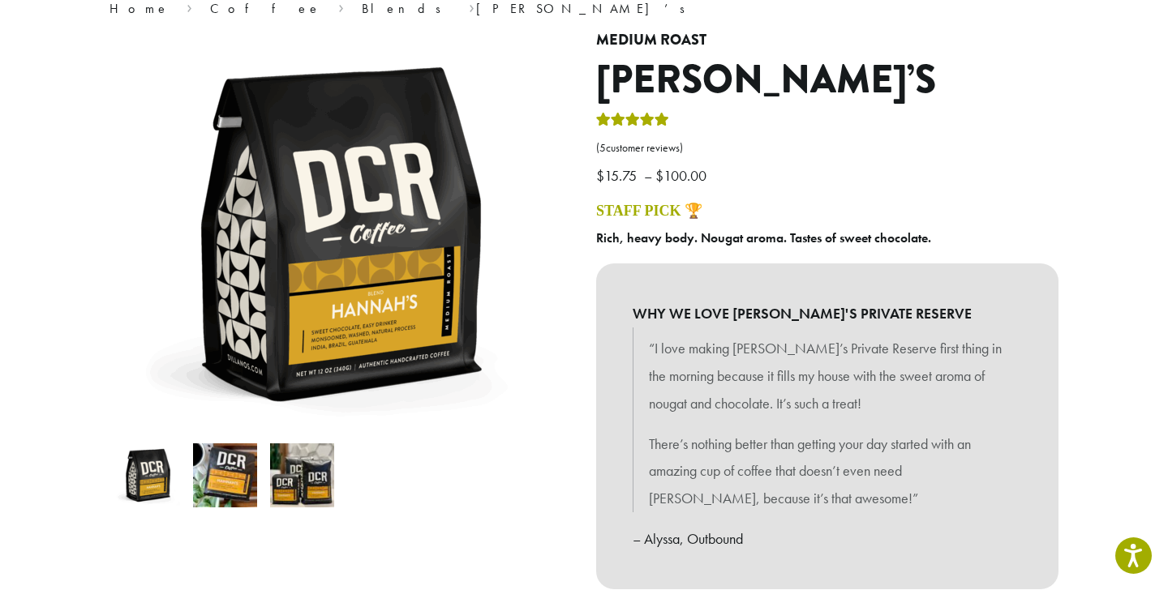
click at [291, 485] on img at bounding box center [302, 476] width 64 height 64
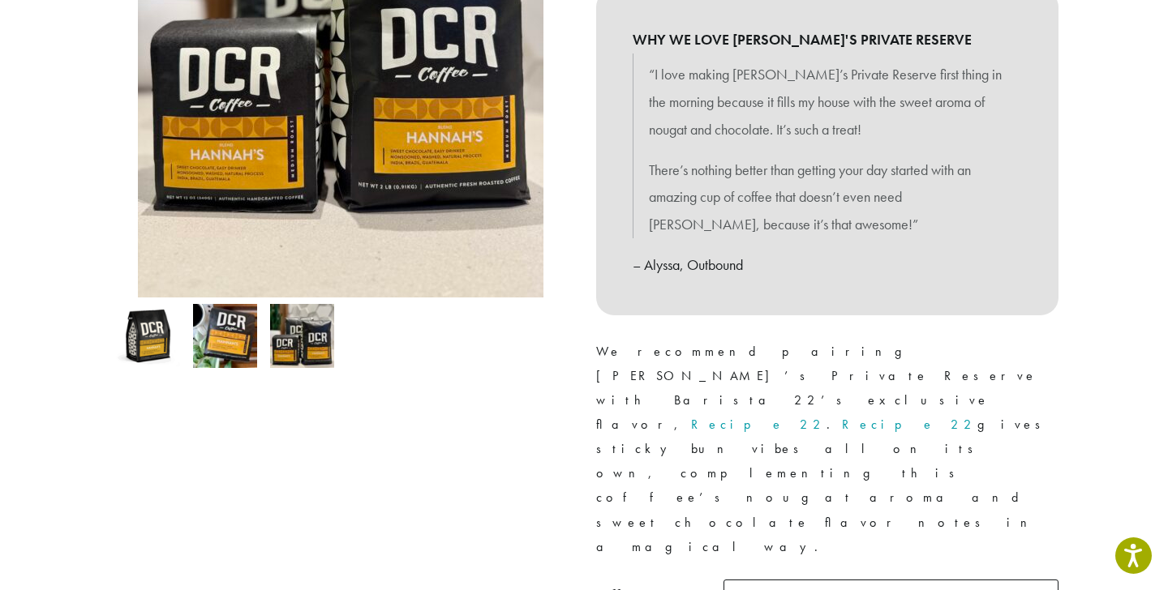
scroll to position [668, 0]
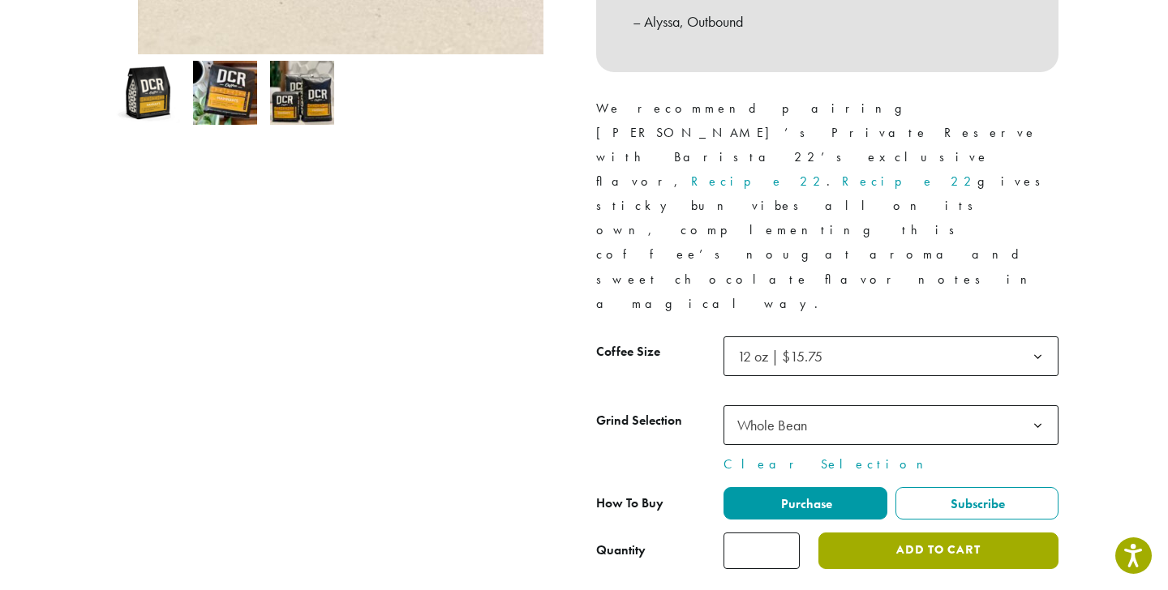
click at [1022, 533] on button "Add to cart" at bounding box center [938, 551] width 240 height 36
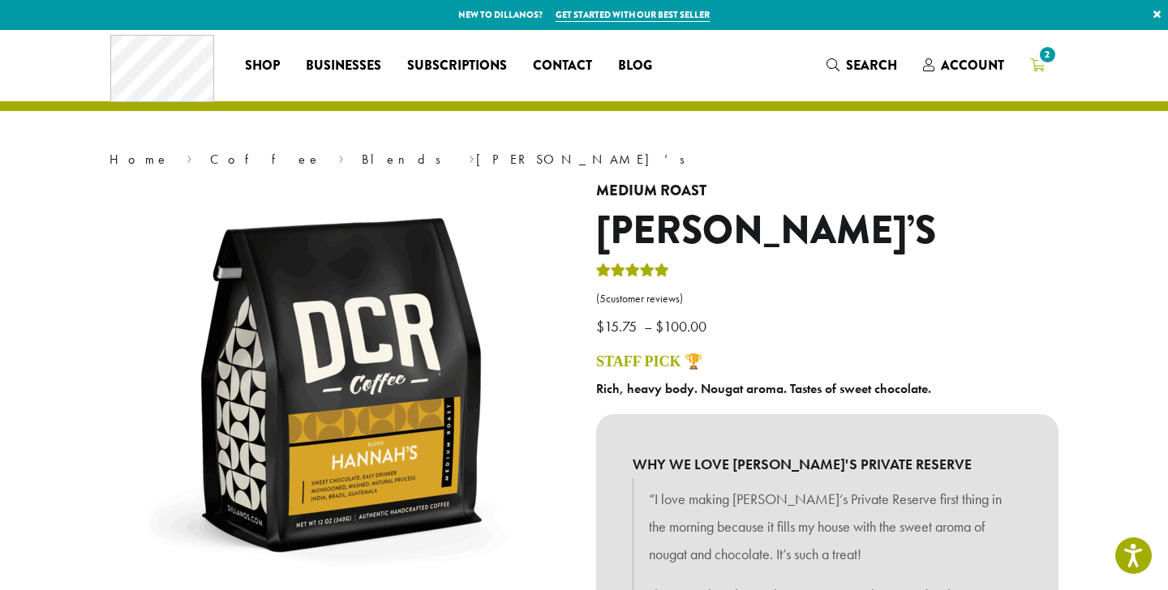
click at [1042, 75] on span "2" at bounding box center [1037, 66] width 15 height 20
click at [1040, 47] on span "2" at bounding box center [1047, 55] width 22 height 22
click at [1025, 64] on link "2" at bounding box center [1037, 65] width 41 height 27
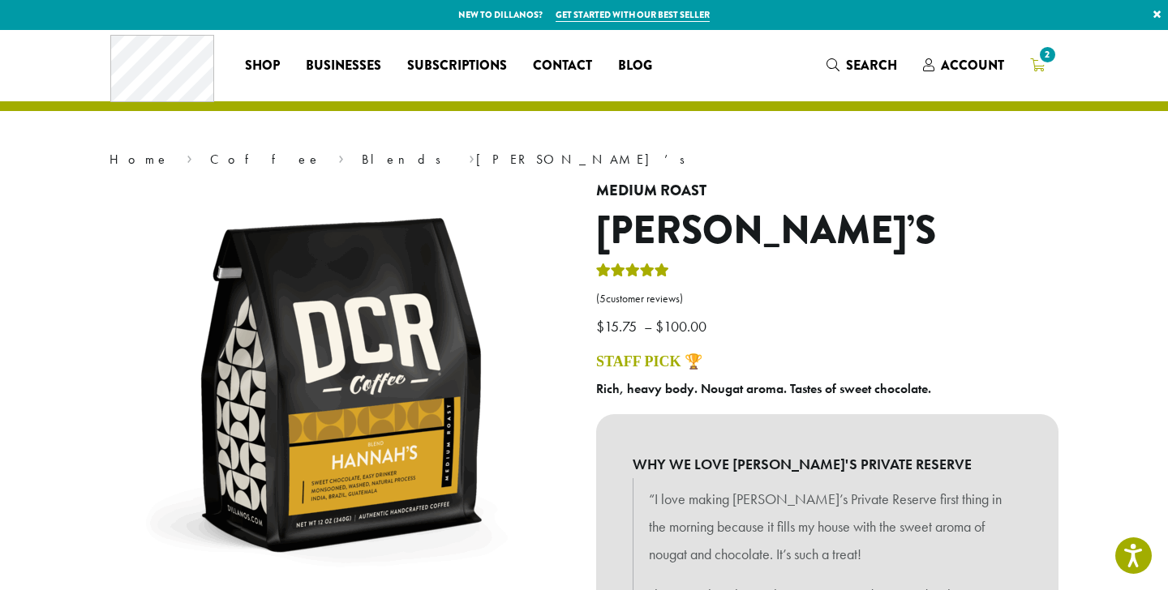
click at [1025, 64] on link "2" at bounding box center [1037, 65] width 41 height 27
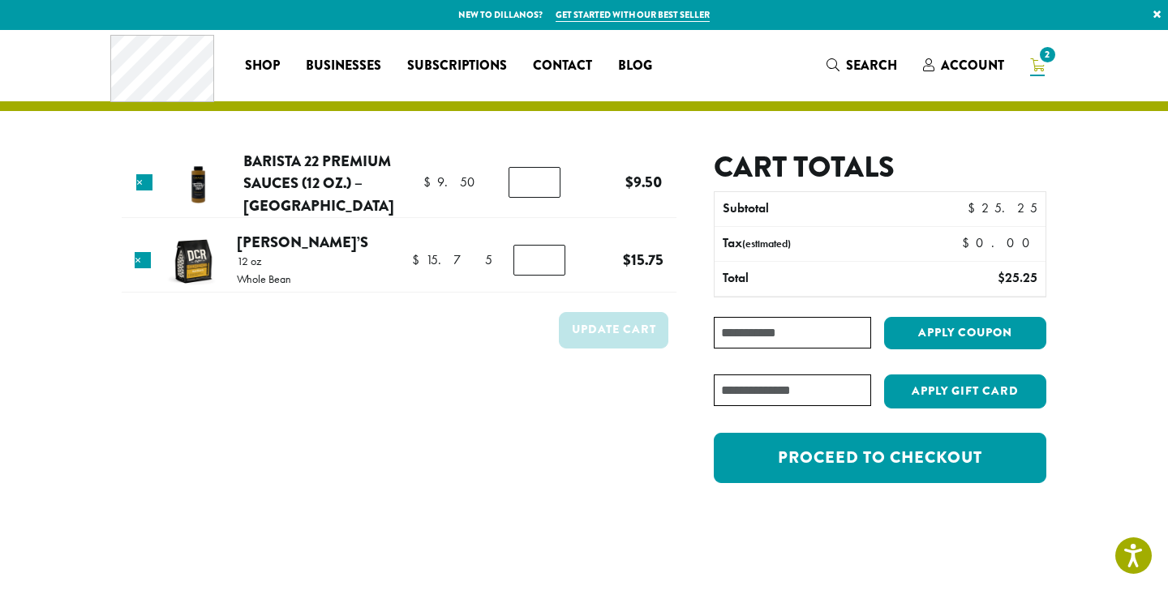
click at [964, 91] on div "Coffee All Coffees Best Sellers Blends Single Origins Dillanos Limited Organic …" at bounding box center [583, 65] width 947 height 67
click at [967, 65] on span "Account" at bounding box center [972, 65] width 63 height 19
